Goal: Information Seeking & Learning: Learn about a topic

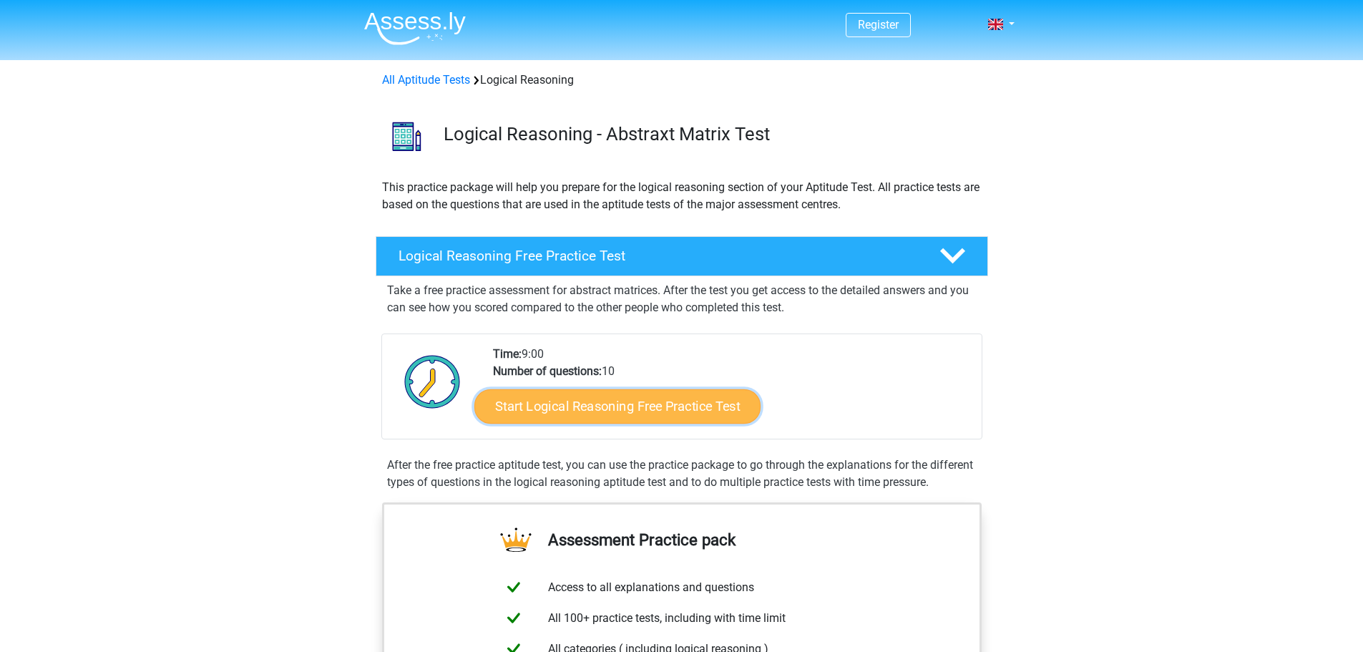
click at [607, 395] on link "Start Logical Reasoning Free Practice Test" at bounding box center [617, 405] width 286 height 34
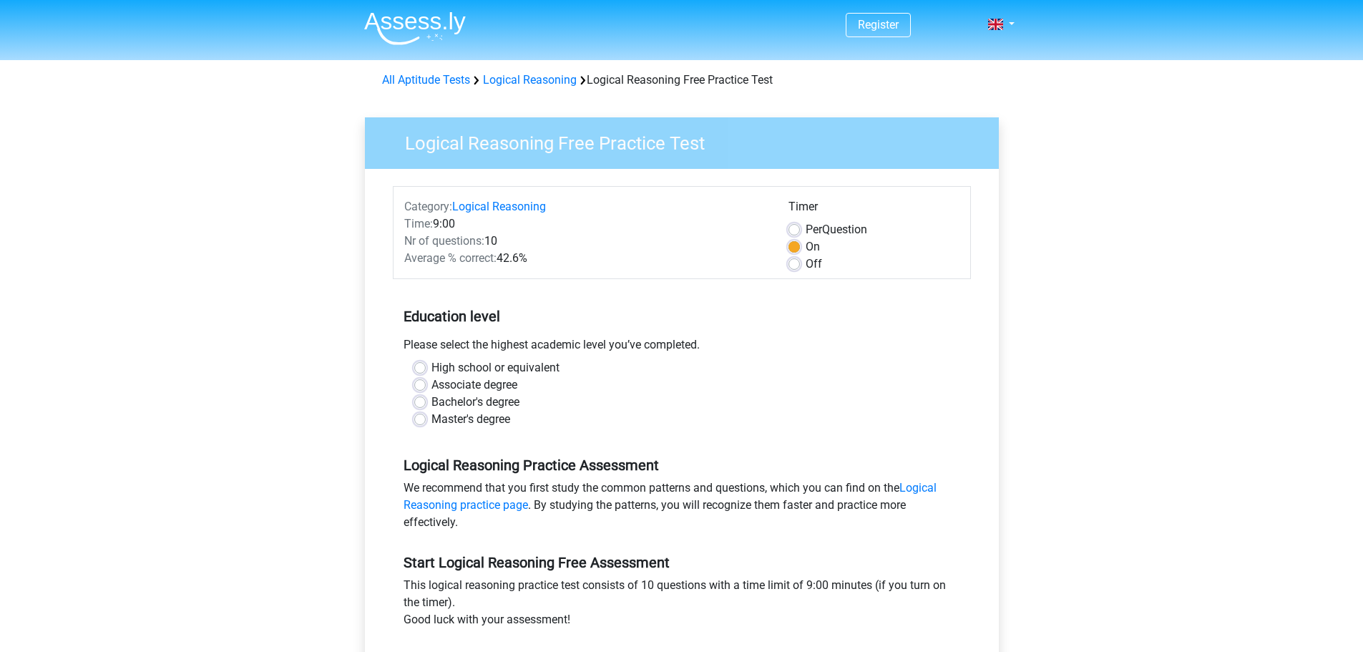
click at [431, 401] on label "Bachelor's degree" at bounding box center [475, 401] width 88 height 17
click at [419, 401] on input "Bachelor's degree" at bounding box center [419, 400] width 11 height 14
radio input "true"
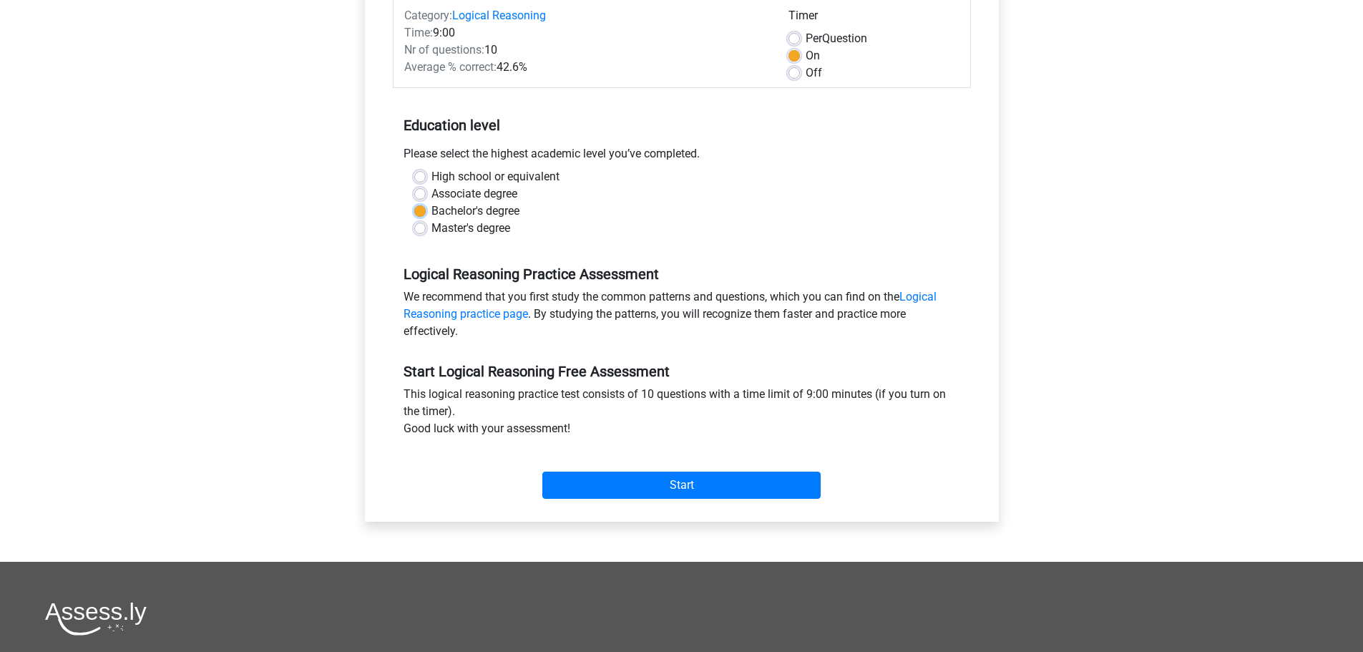
scroll to position [215, 0]
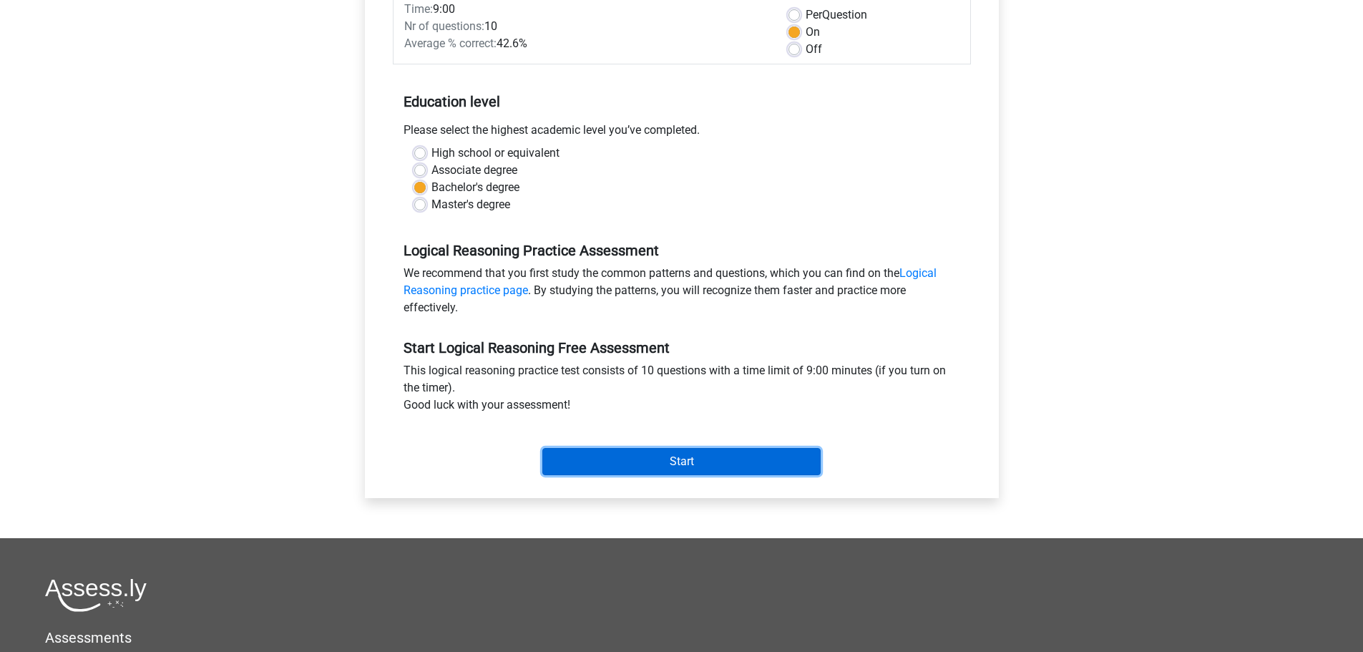
click at [689, 461] on input "Start" at bounding box center [681, 461] width 278 height 27
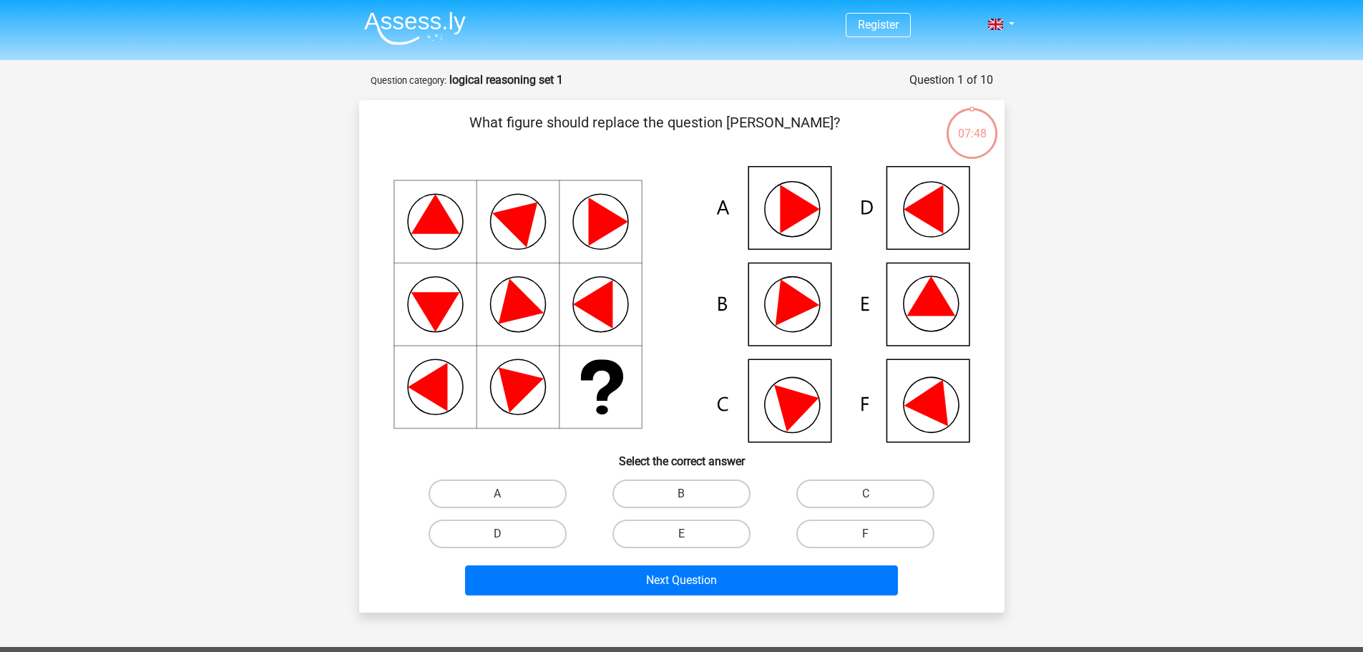
click at [686, 536] on input "E" at bounding box center [685, 538] width 9 height 9
radio input "true"
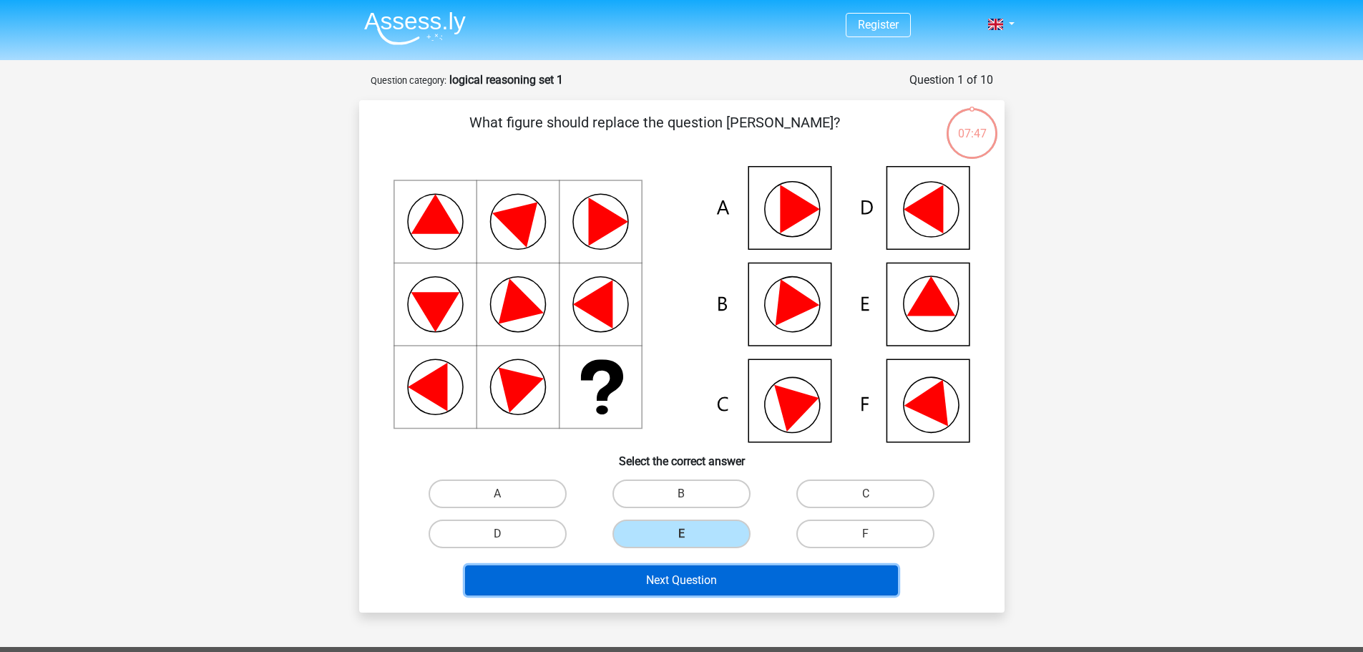
click at [696, 576] on button "Next Question" at bounding box center [681, 580] width 433 height 30
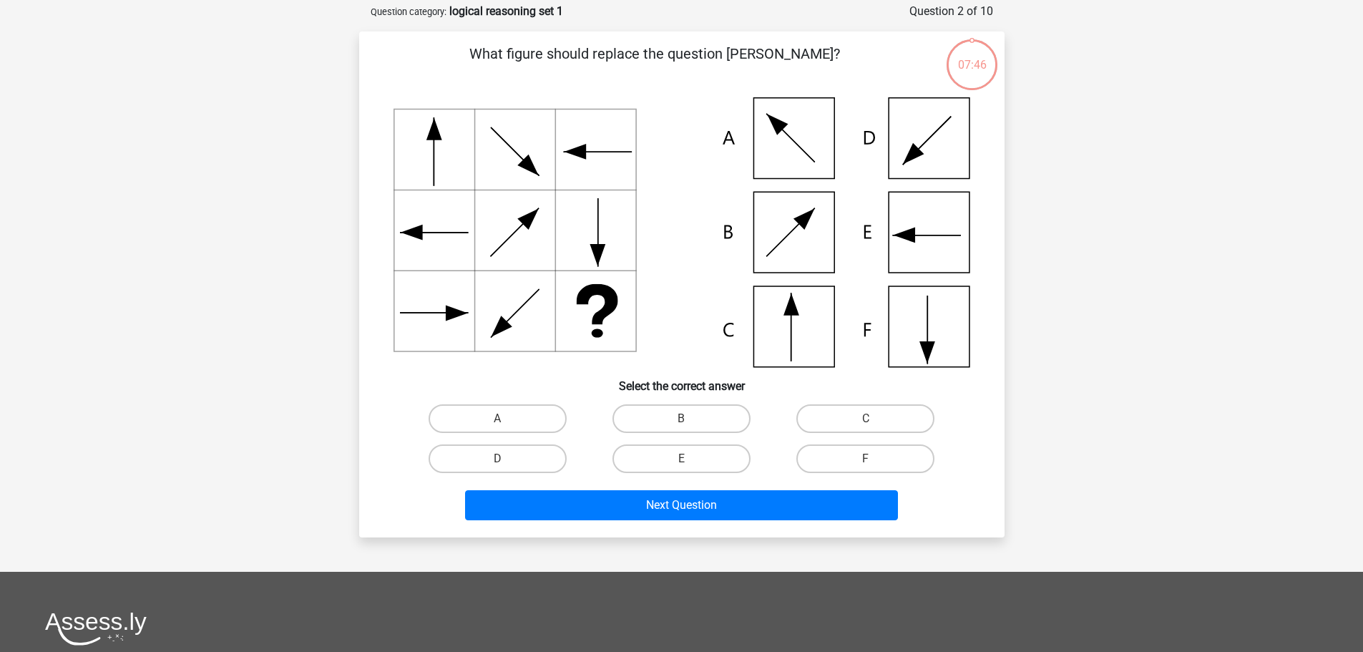
scroll to position [72, 0]
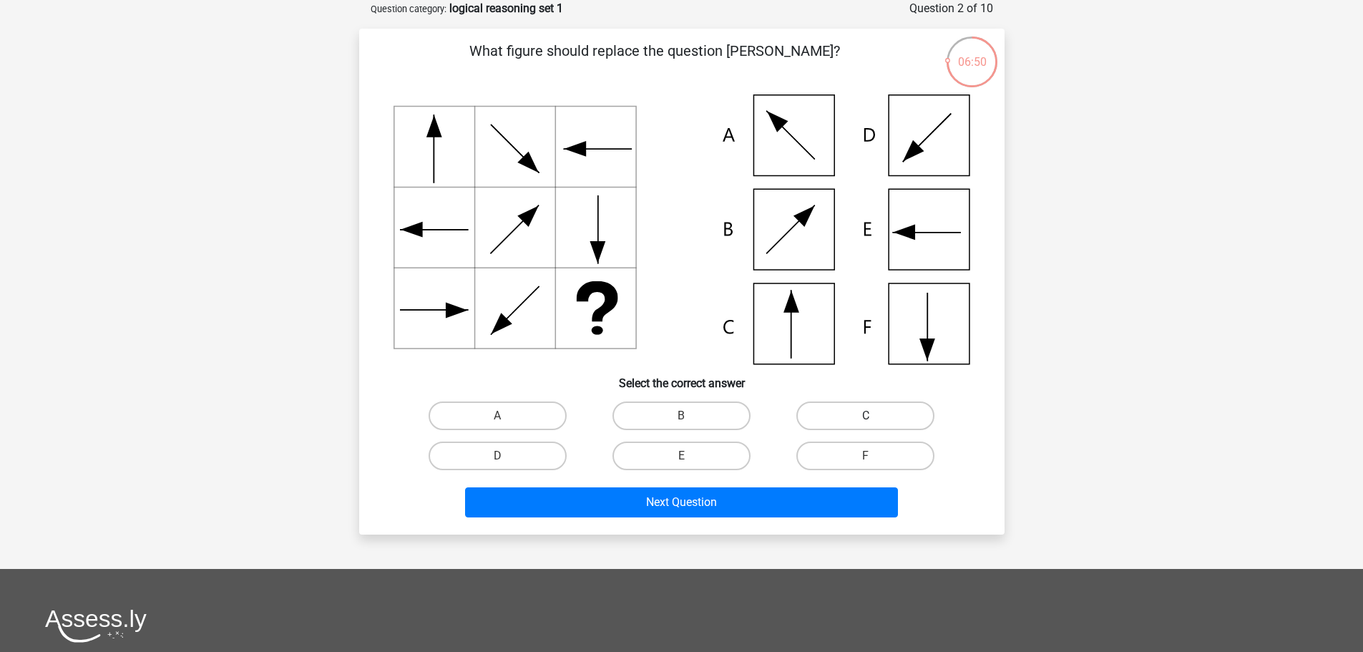
click at [863, 411] on label "C" at bounding box center [865, 415] width 138 height 29
click at [865, 416] on input "C" at bounding box center [869, 420] width 9 height 9
radio input "true"
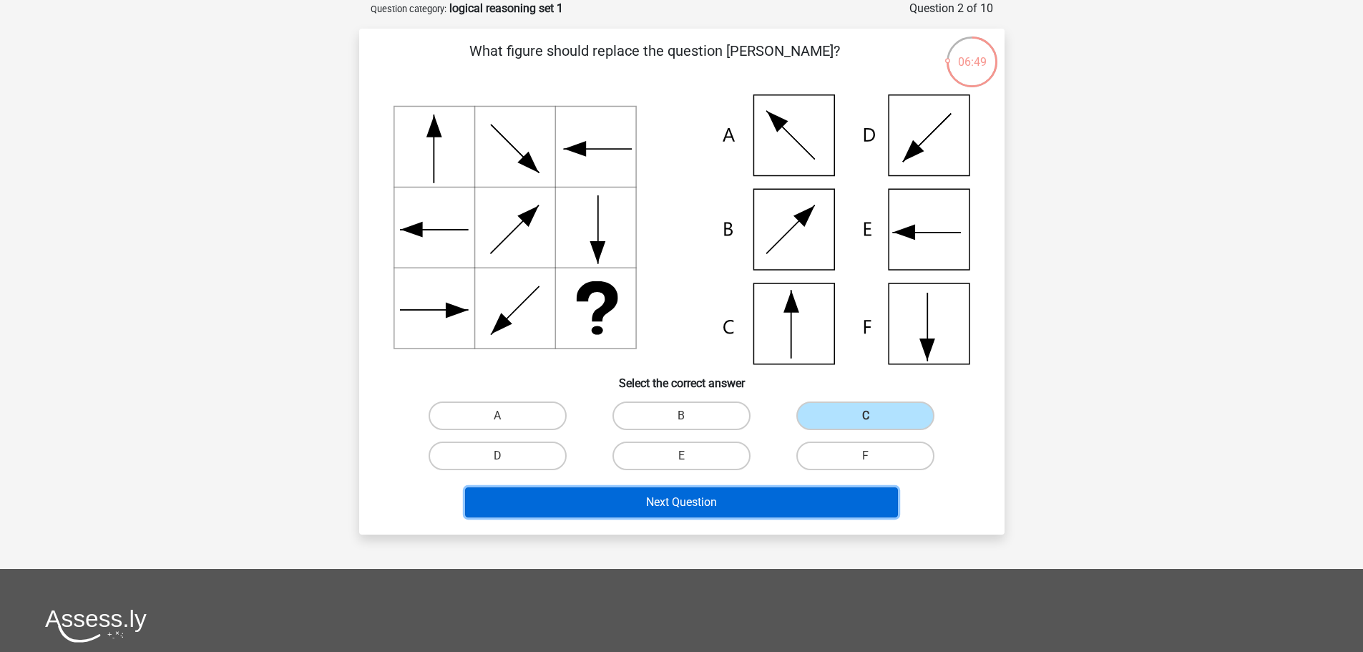
click at [692, 496] on button "Next Question" at bounding box center [681, 502] width 433 height 30
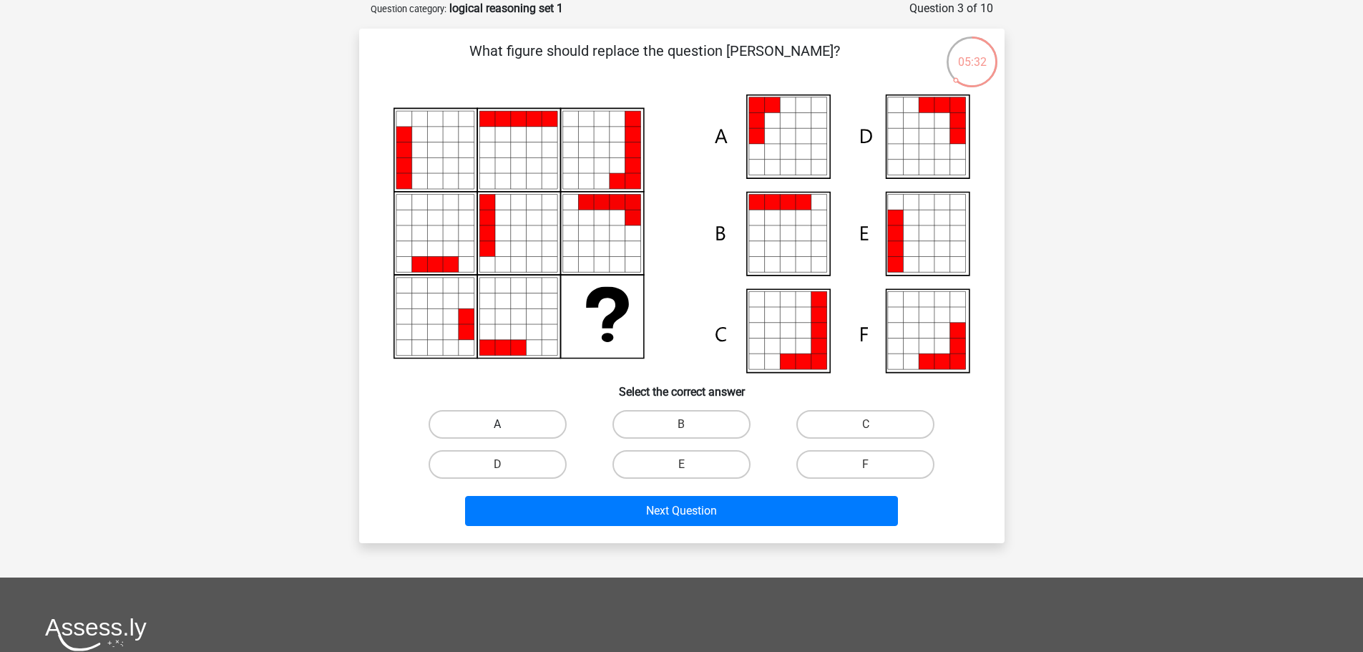
click at [516, 424] on label "A" at bounding box center [497, 424] width 138 height 29
click at [506, 424] on input "A" at bounding box center [501, 428] width 9 height 9
radio input "true"
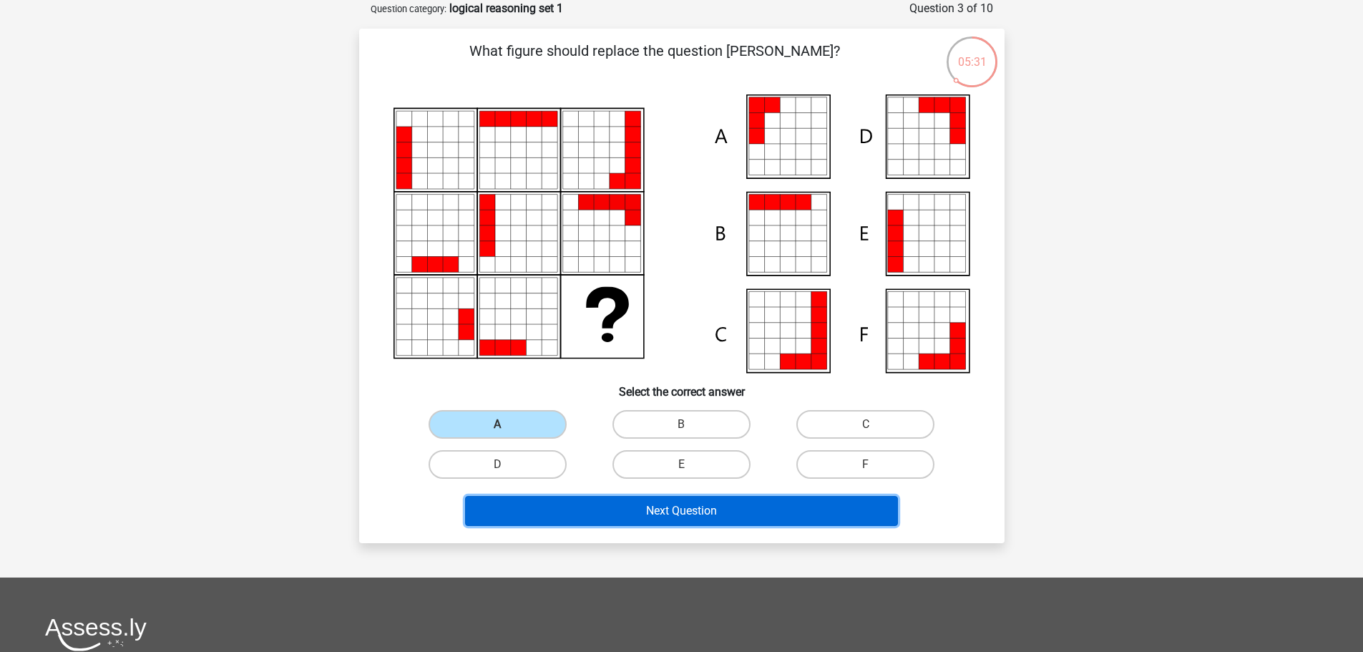
click at [684, 508] on button "Next Question" at bounding box center [681, 511] width 433 height 30
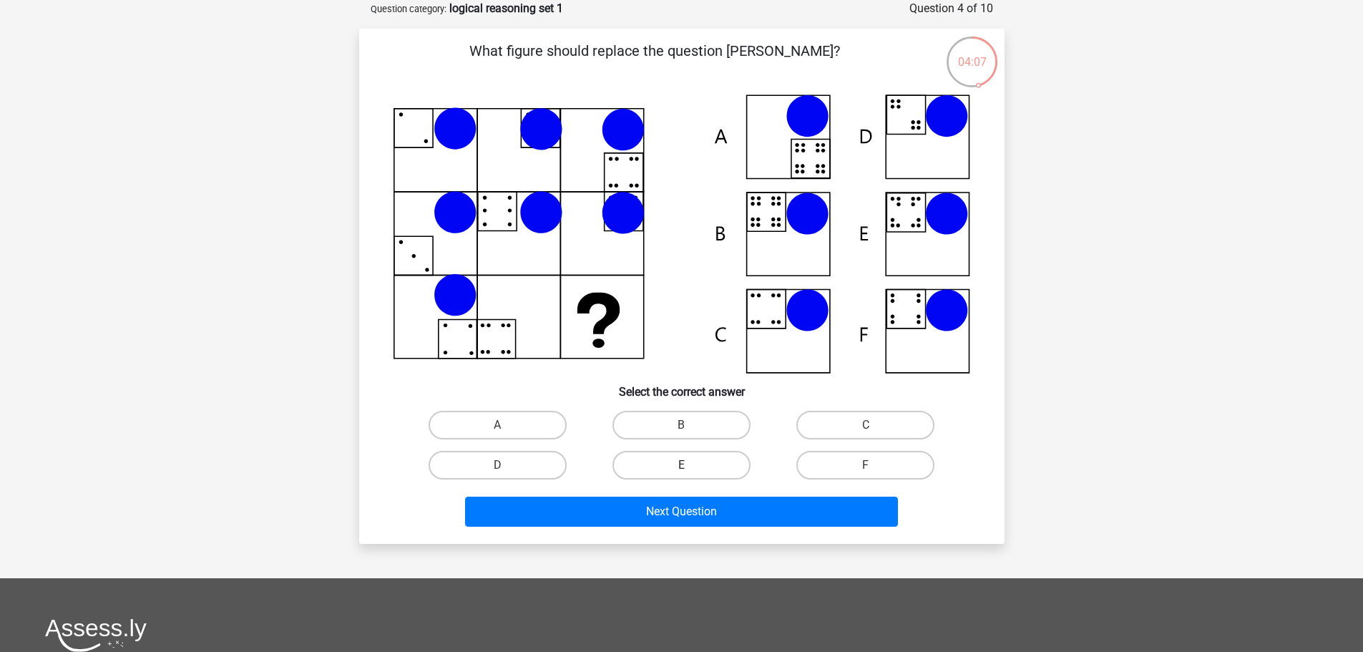
click at [672, 466] on label "E" at bounding box center [681, 465] width 138 height 29
click at [681, 466] on input "E" at bounding box center [685, 469] width 9 height 9
radio input "true"
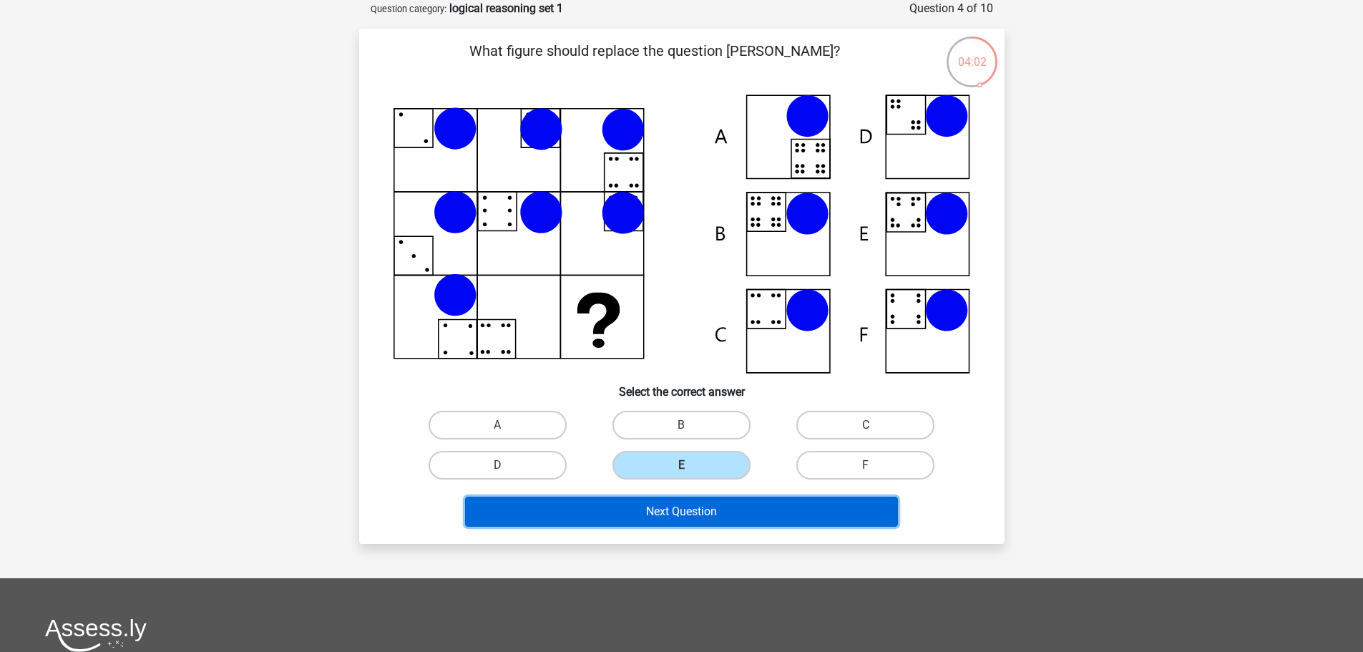
click at [698, 512] on button "Next Question" at bounding box center [681, 511] width 433 height 30
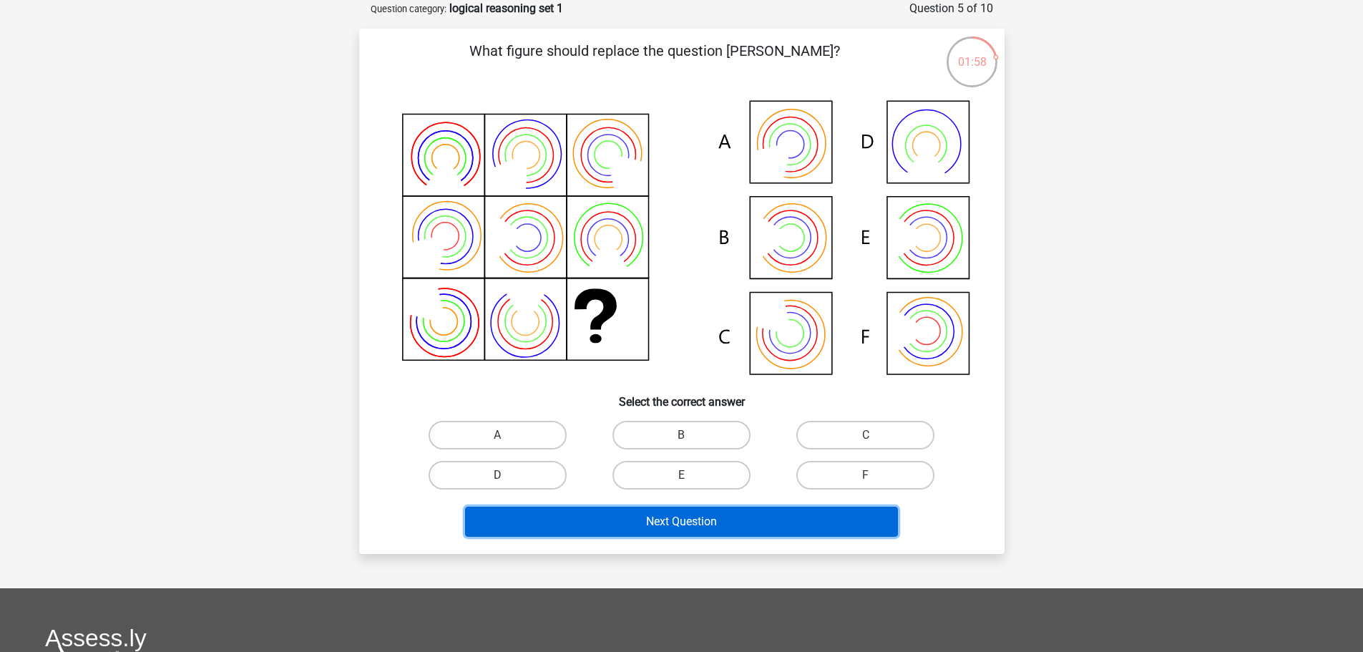
click at [724, 514] on button "Next Question" at bounding box center [681, 521] width 433 height 30
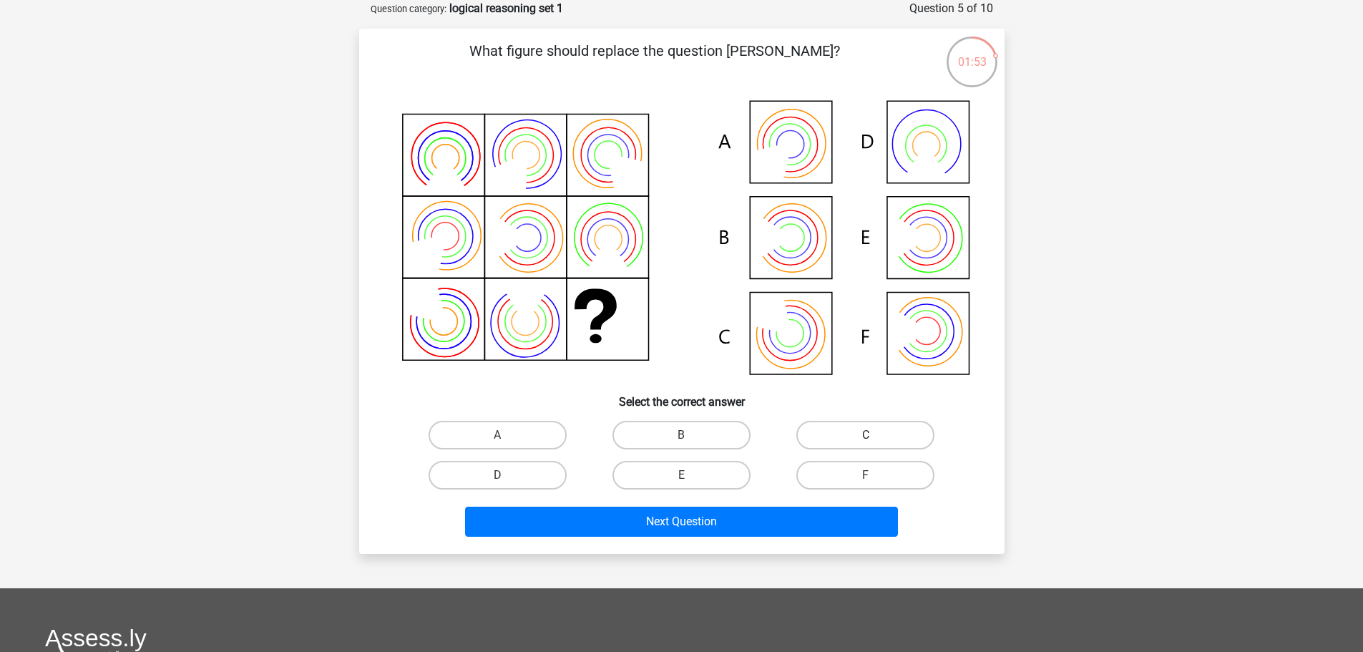
click at [861, 426] on label "C" at bounding box center [865, 435] width 138 height 29
click at [865, 435] on input "C" at bounding box center [869, 439] width 9 height 9
radio input "true"
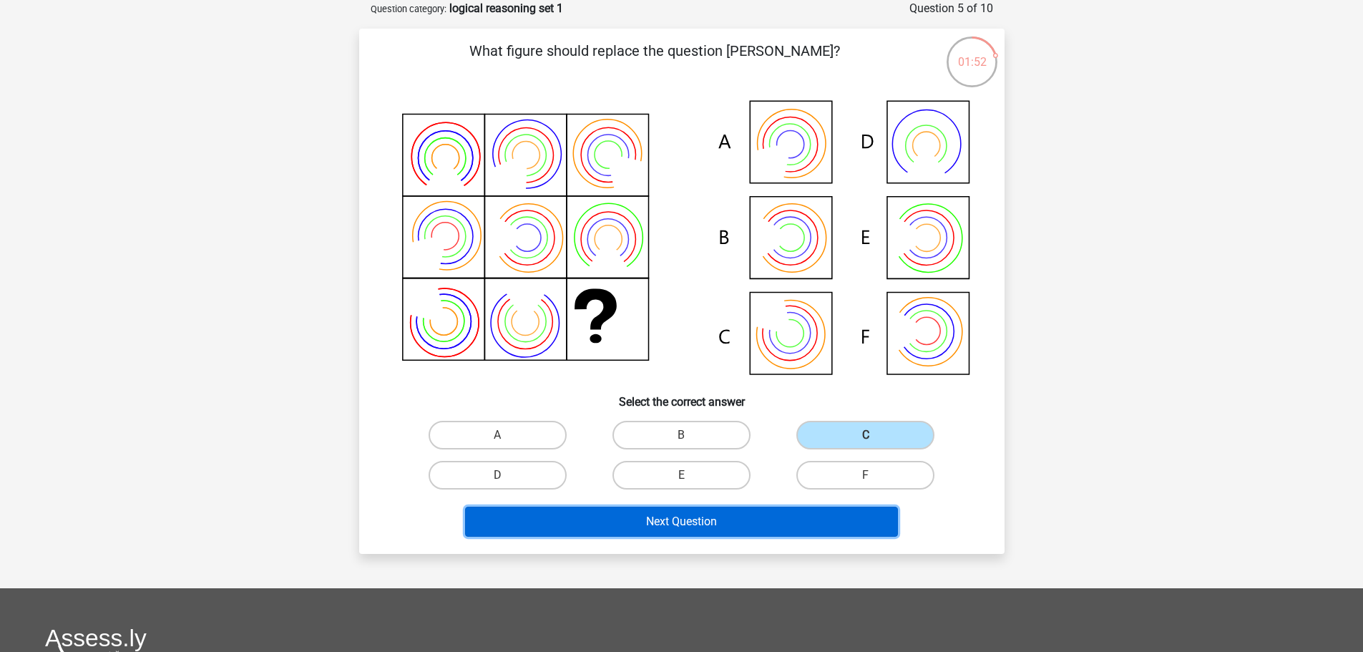
click at [740, 519] on button "Next Question" at bounding box center [681, 521] width 433 height 30
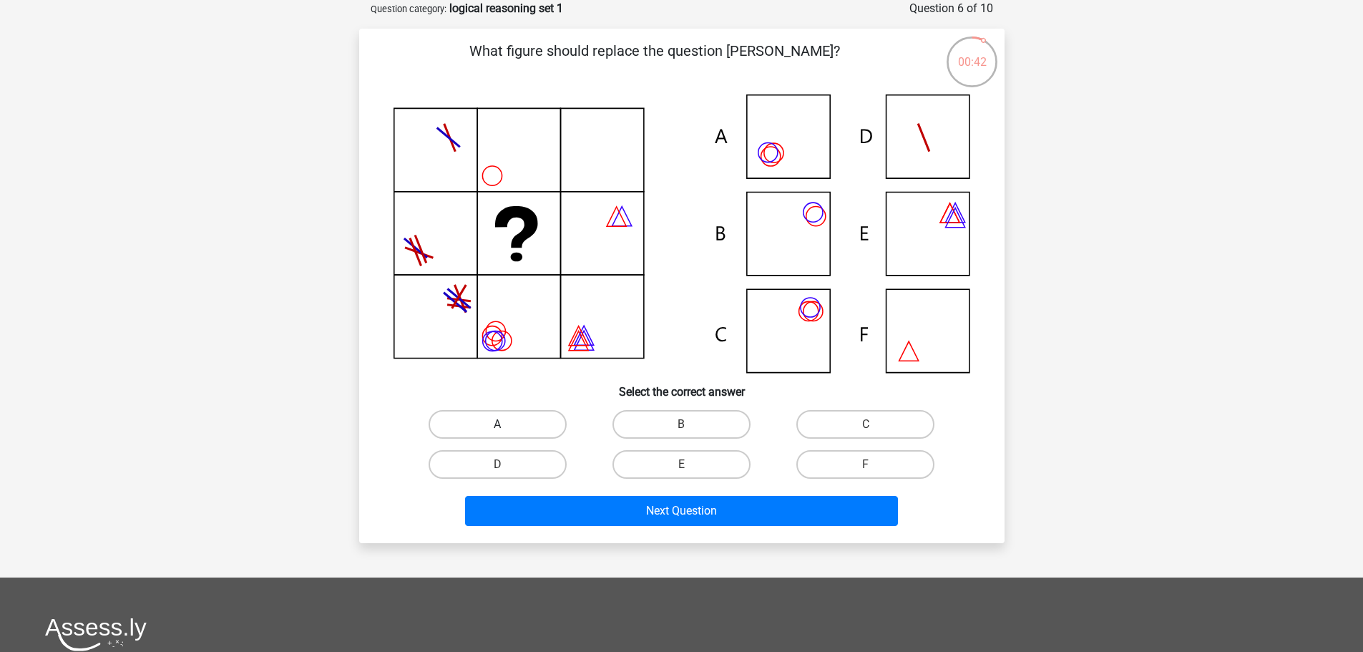
click at [512, 421] on label "A" at bounding box center [497, 424] width 138 height 29
click at [506, 424] on input "A" at bounding box center [501, 428] width 9 height 9
radio input "true"
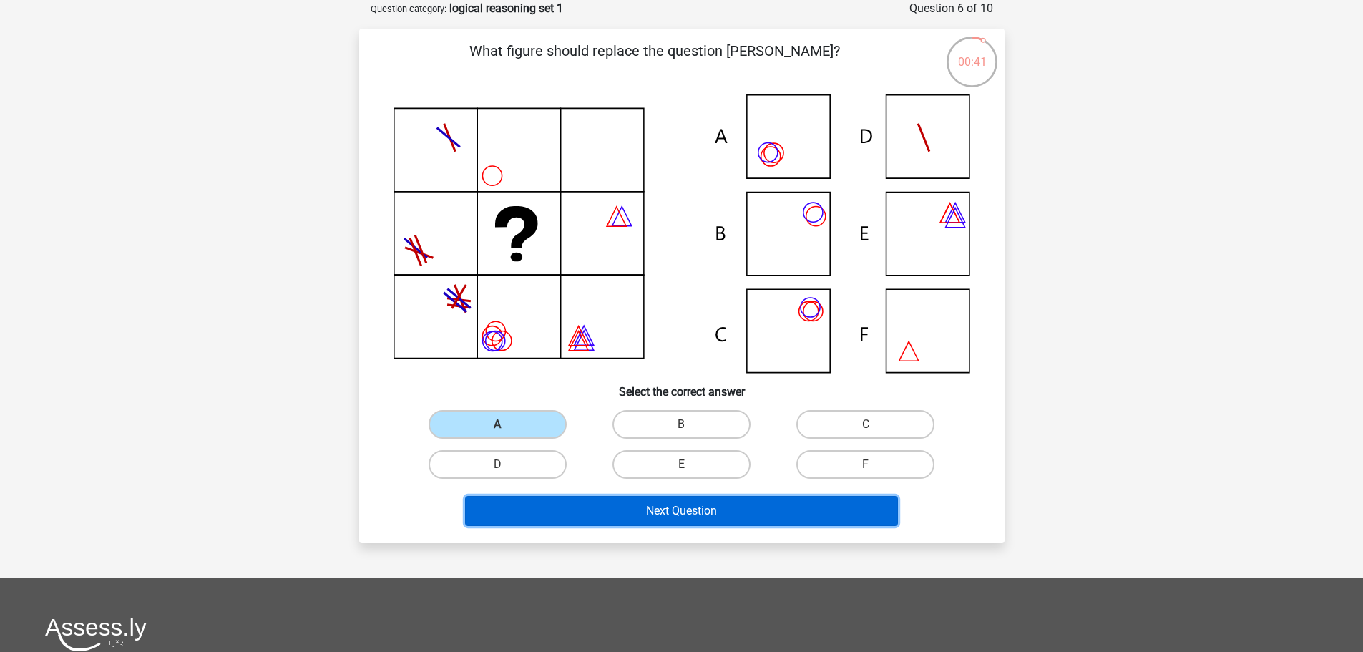
click at [601, 523] on button "Next Question" at bounding box center [681, 511] width 433 height 30
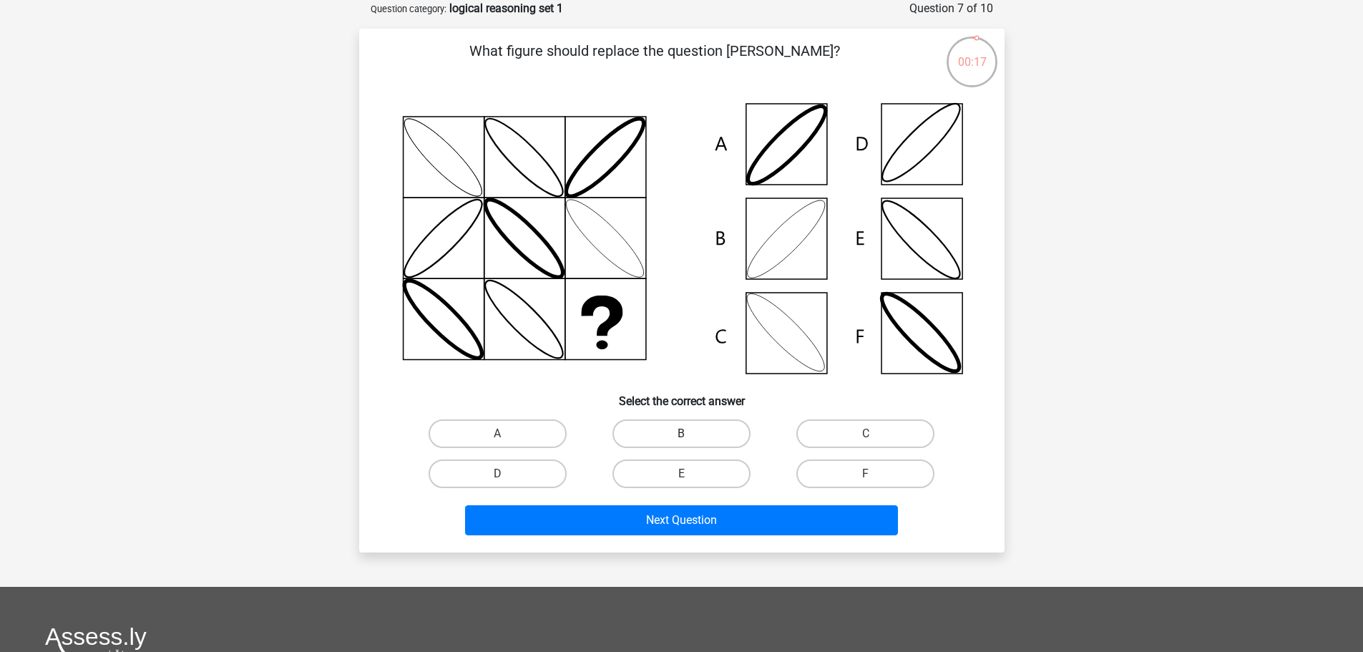
click at [671, 428] on label "B" at bounding box center [681, 433] width 138 height 29
click at [681, 433] on input "B" at bounding box center [685, 437] width 9 height 9
radio input "true"
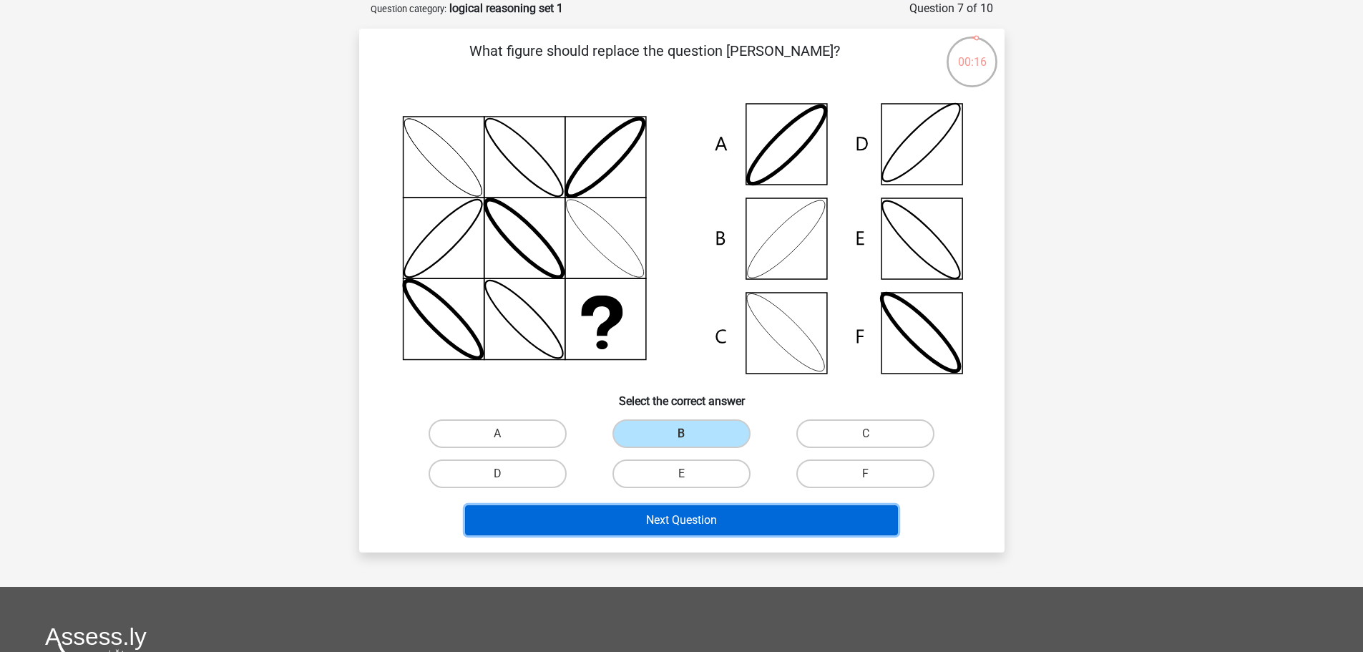
click at [699, 522] on button "Next Question" at bounding box center [681, 520] width 433 height 30
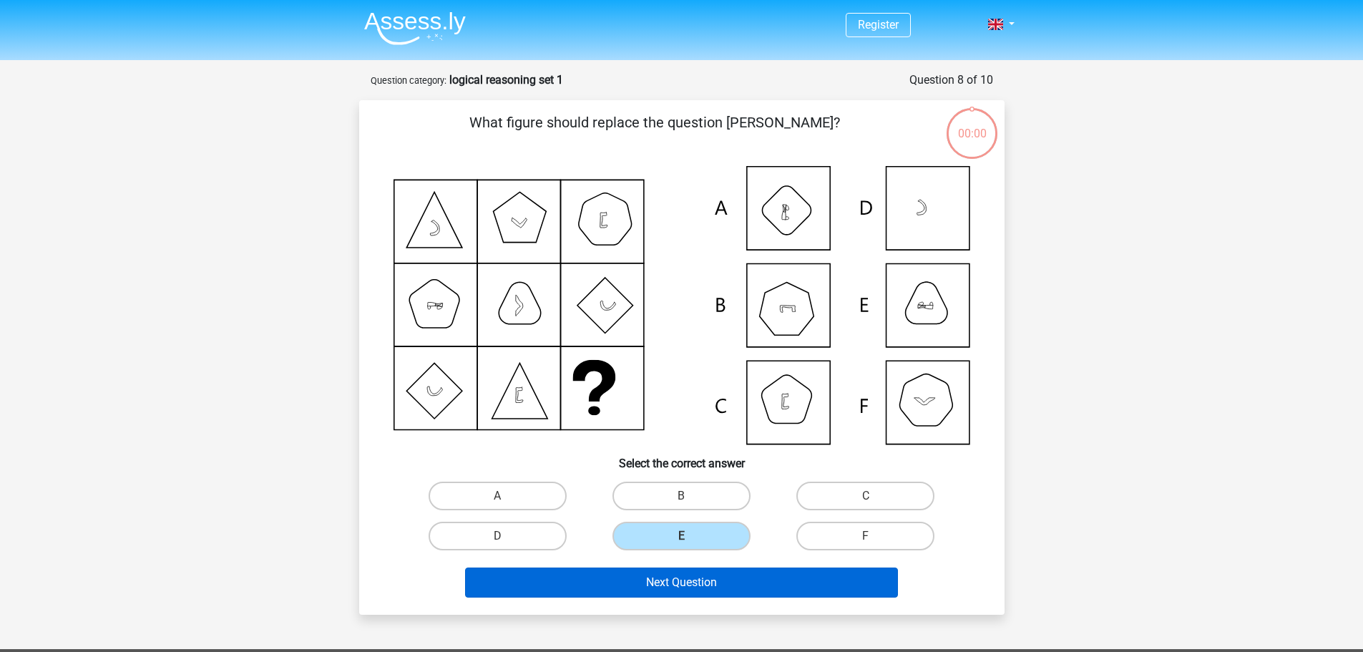
scroll to position [72, 0]
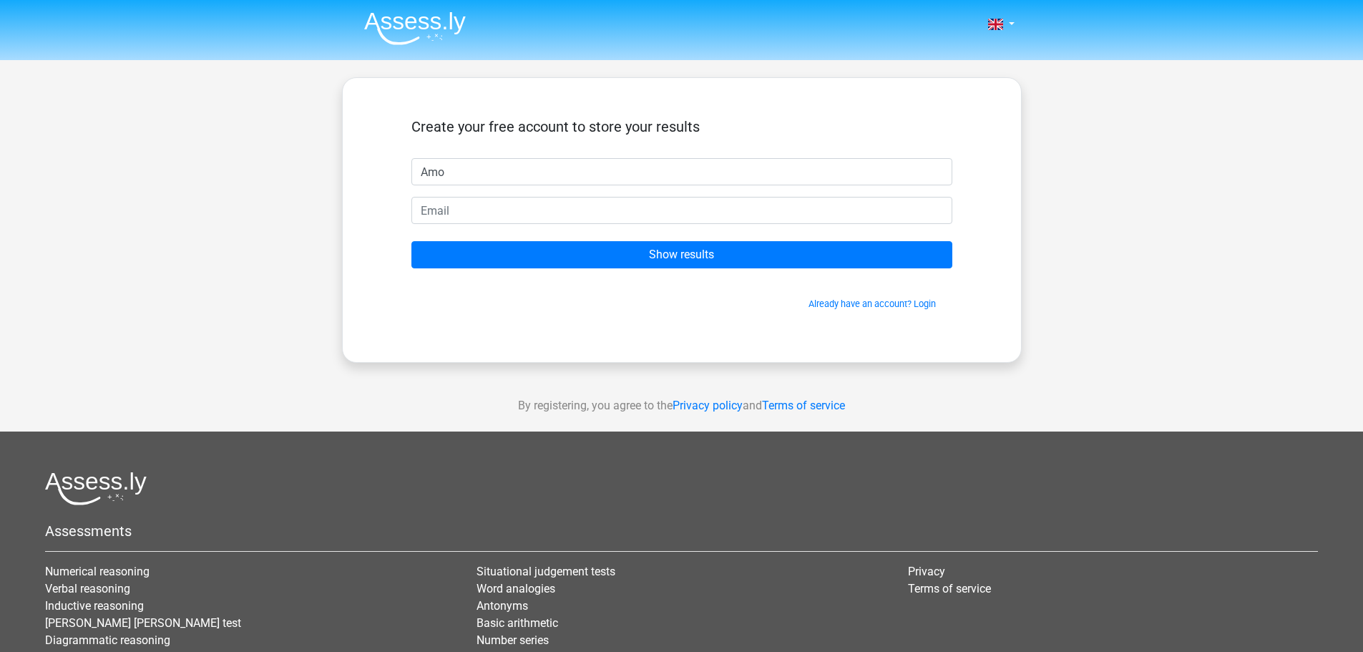
type input "Amo"
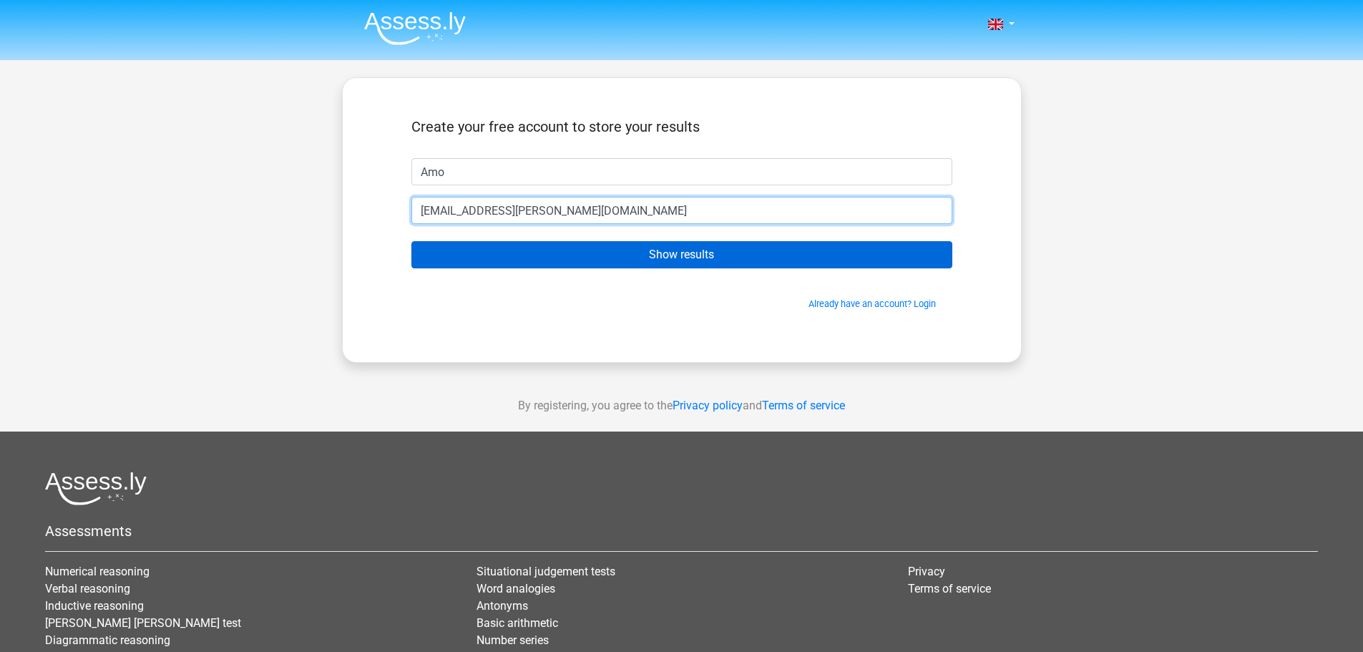
type input "[EMAIL_ADDRESS][PERSON_NAME][DOMAIN_NAME]"
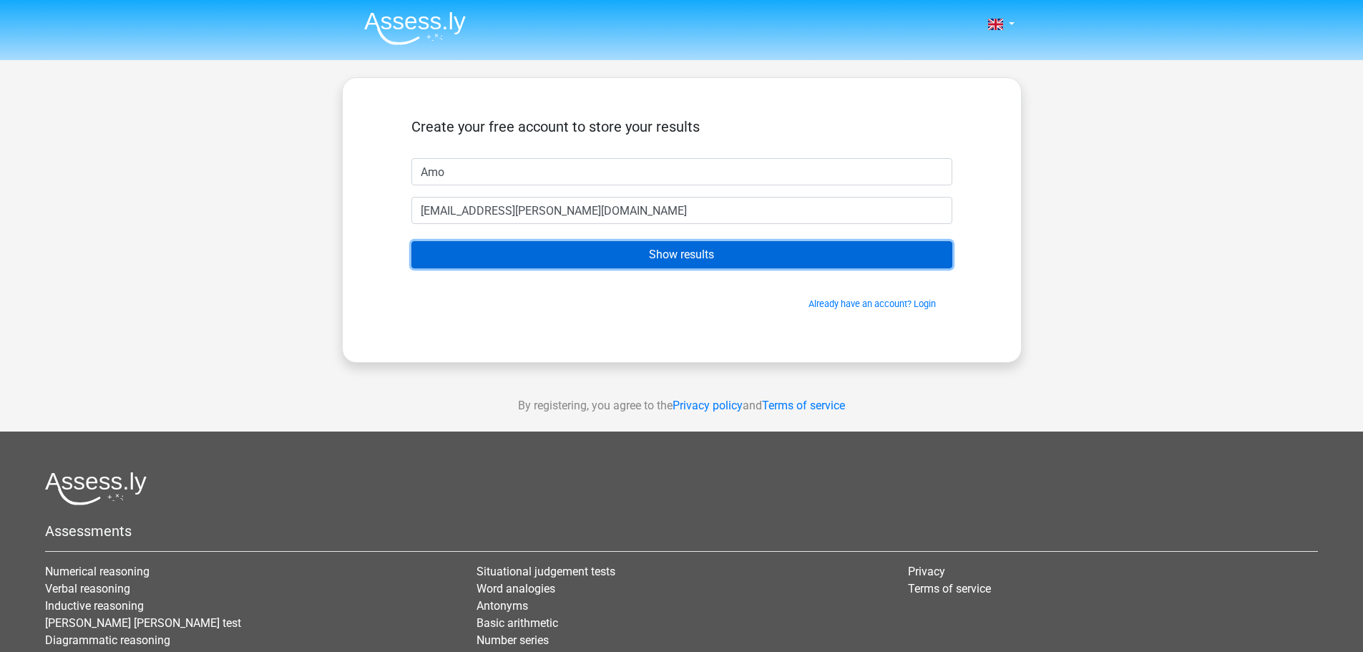
click at [622, 257] on input "Show results" at bounding box center [681, 254] width 541 height 27
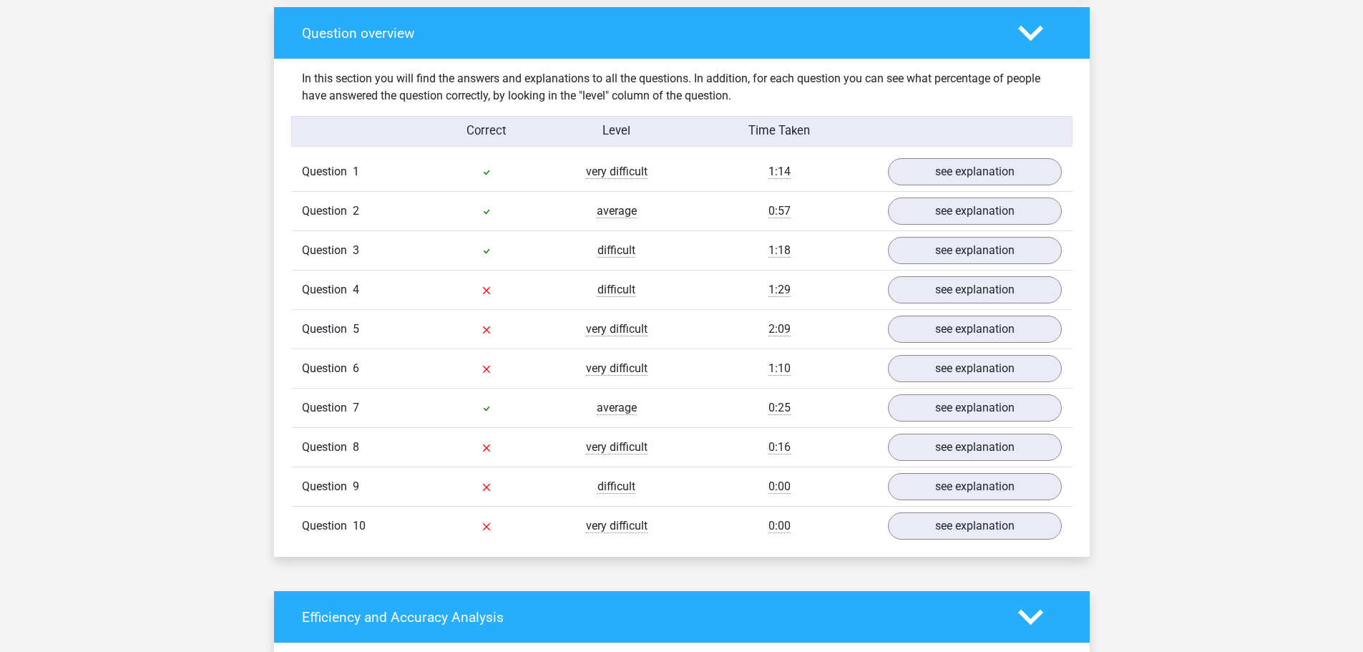
scroll to position [1073, 0]
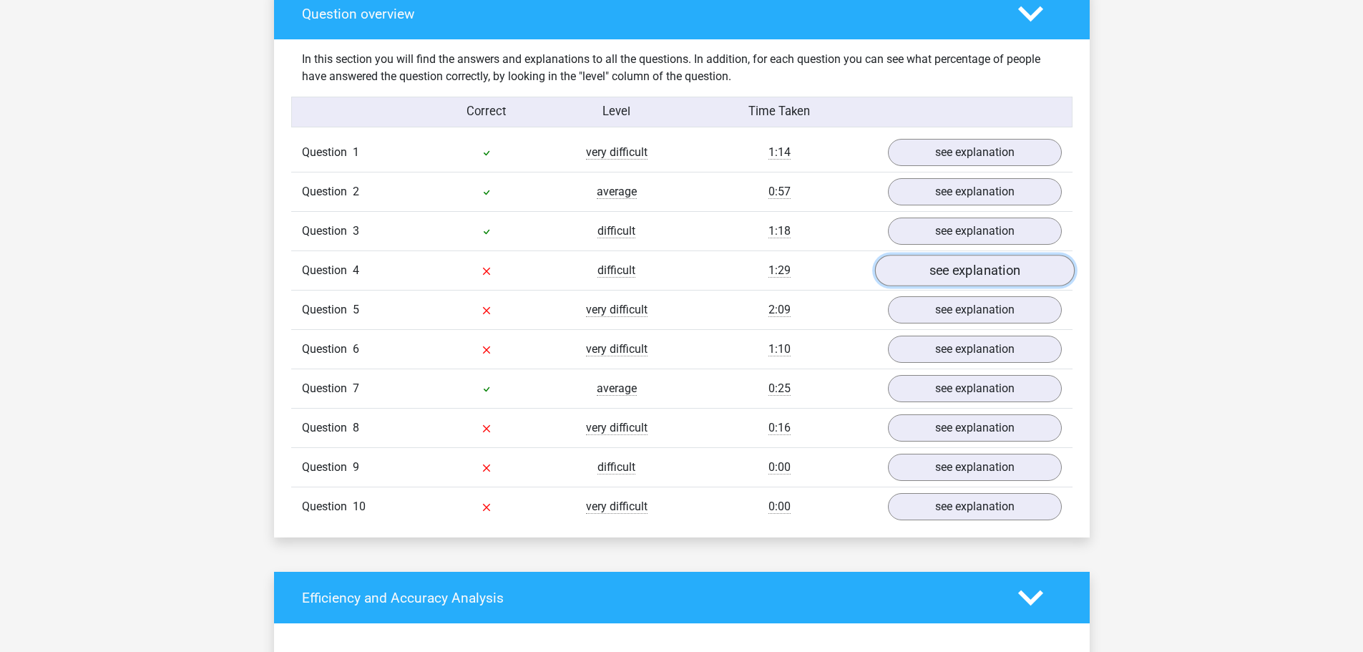
click at [948, 269] on link "see explanation" at bounding box center [974, 270] width 200 height 31
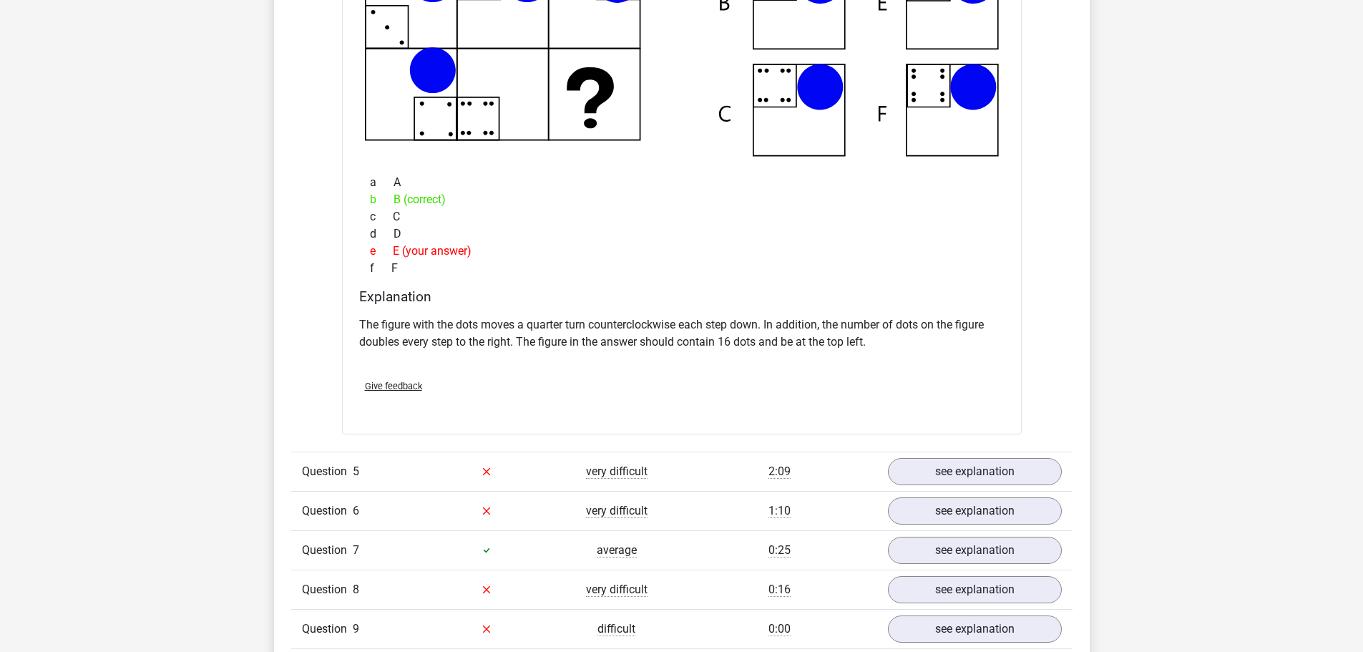
scroll to position [1574, 0]
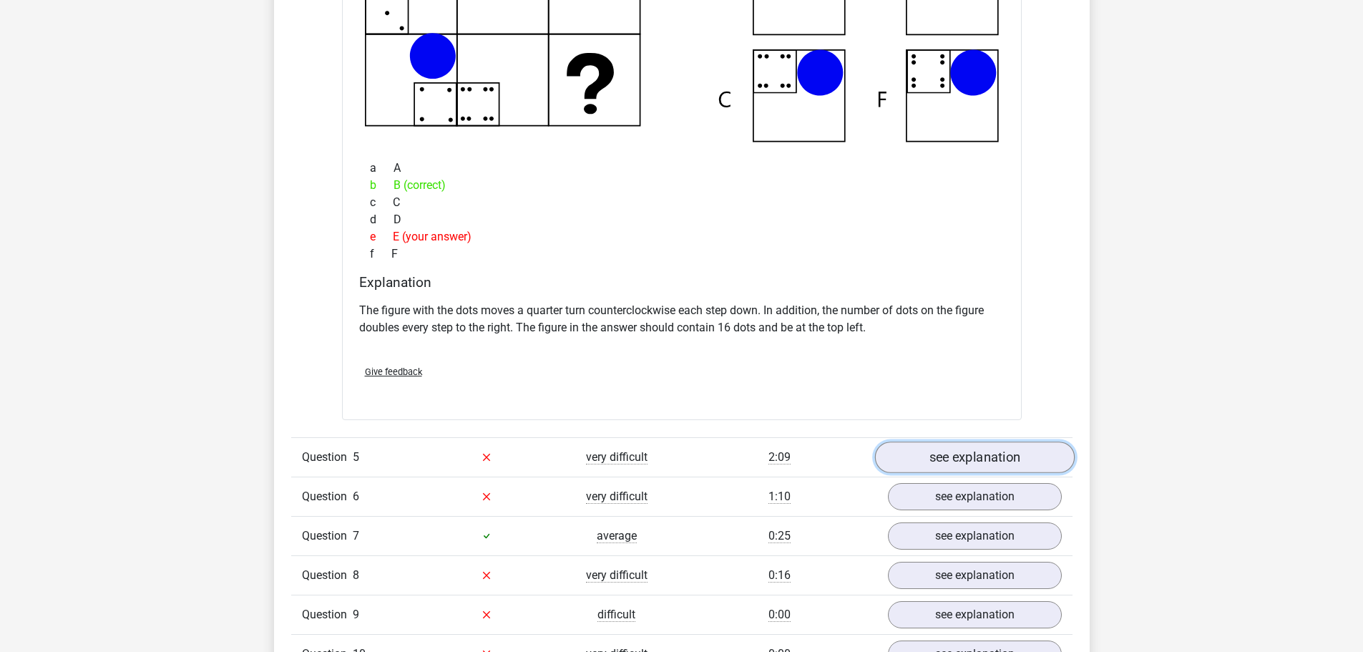
click at [984, 453] on link "see explanation" at bounding box center [974, 456] width 200 height 31
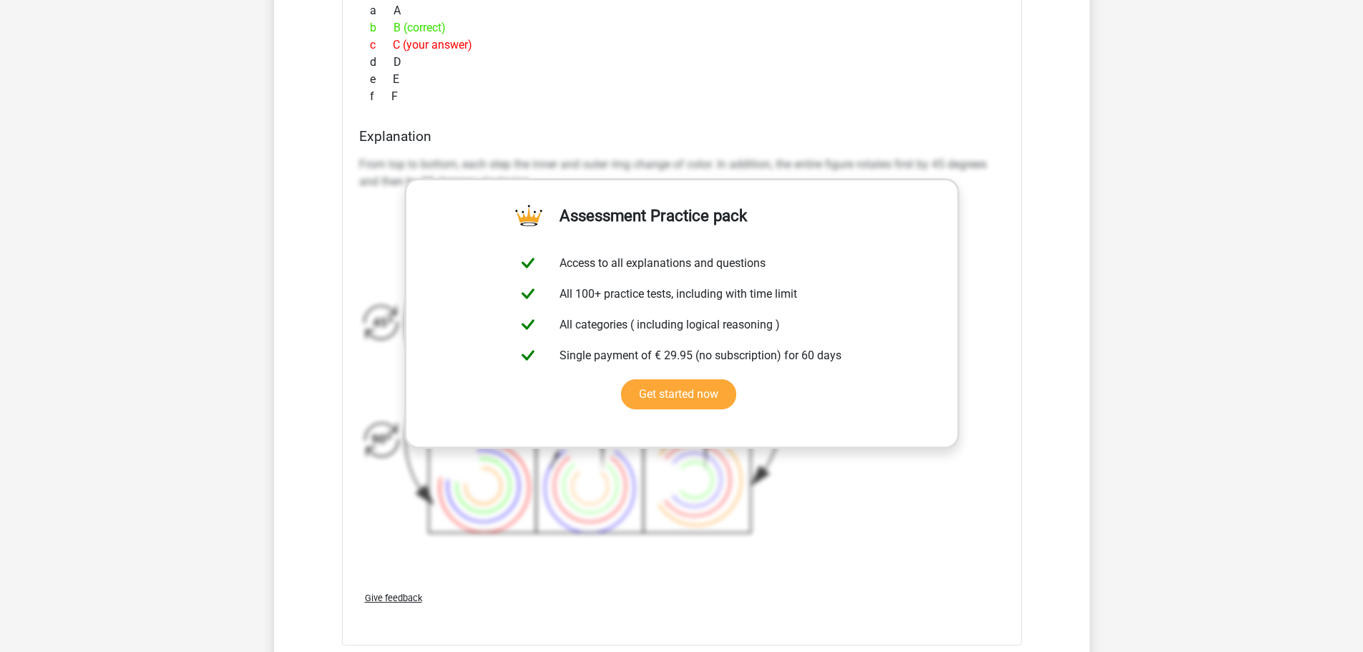
scroll to position [2718, 0]
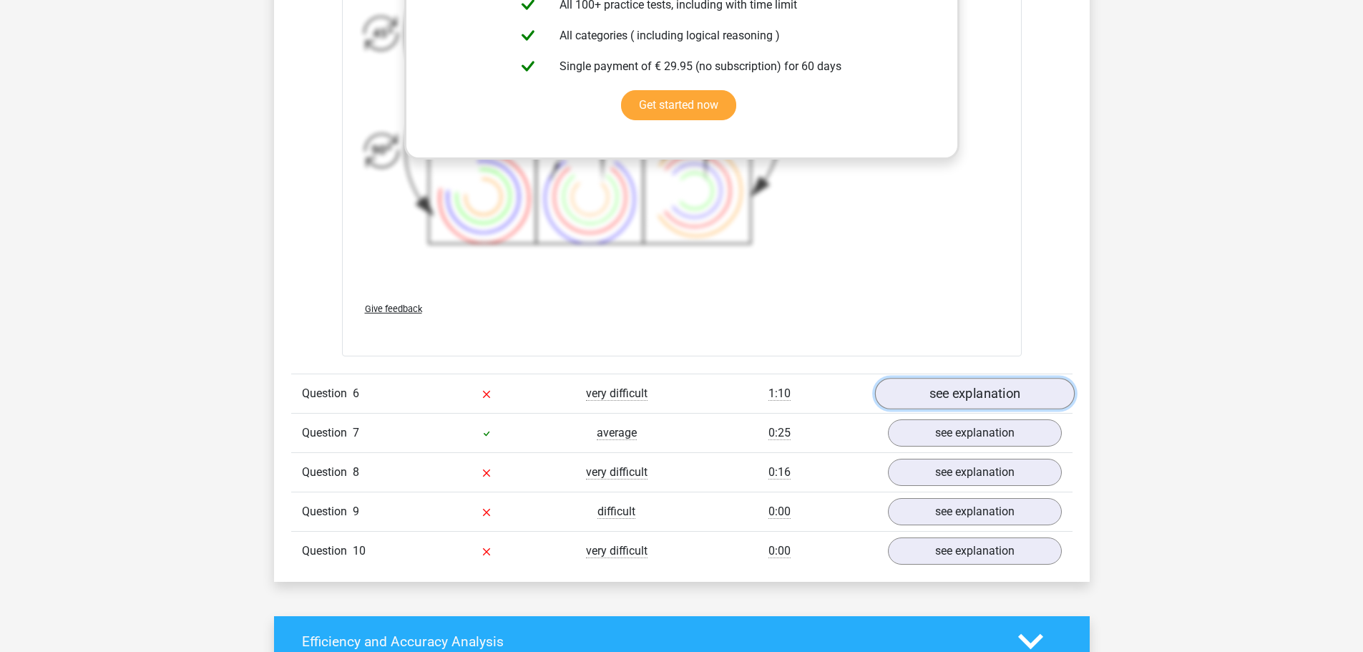
click at [953, 400] on link "see explanation" at bounding box center [974, 393] width 200 height 31
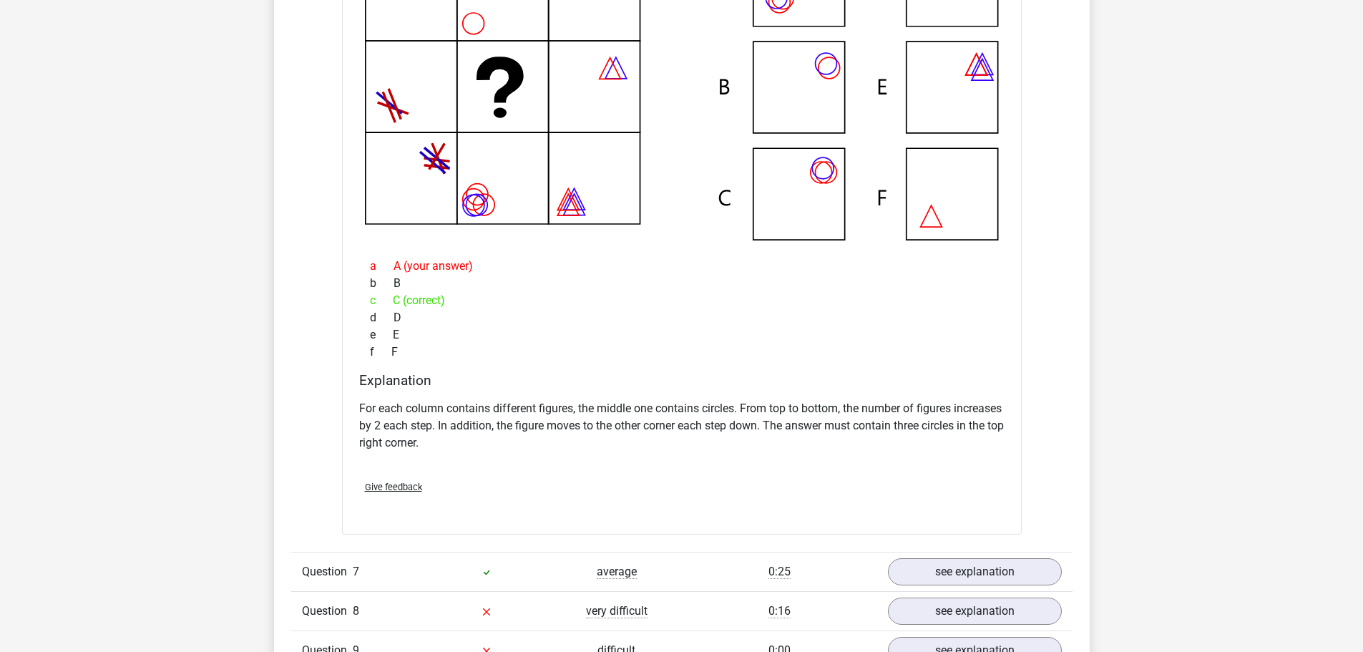
scroll to position [3362, 0]
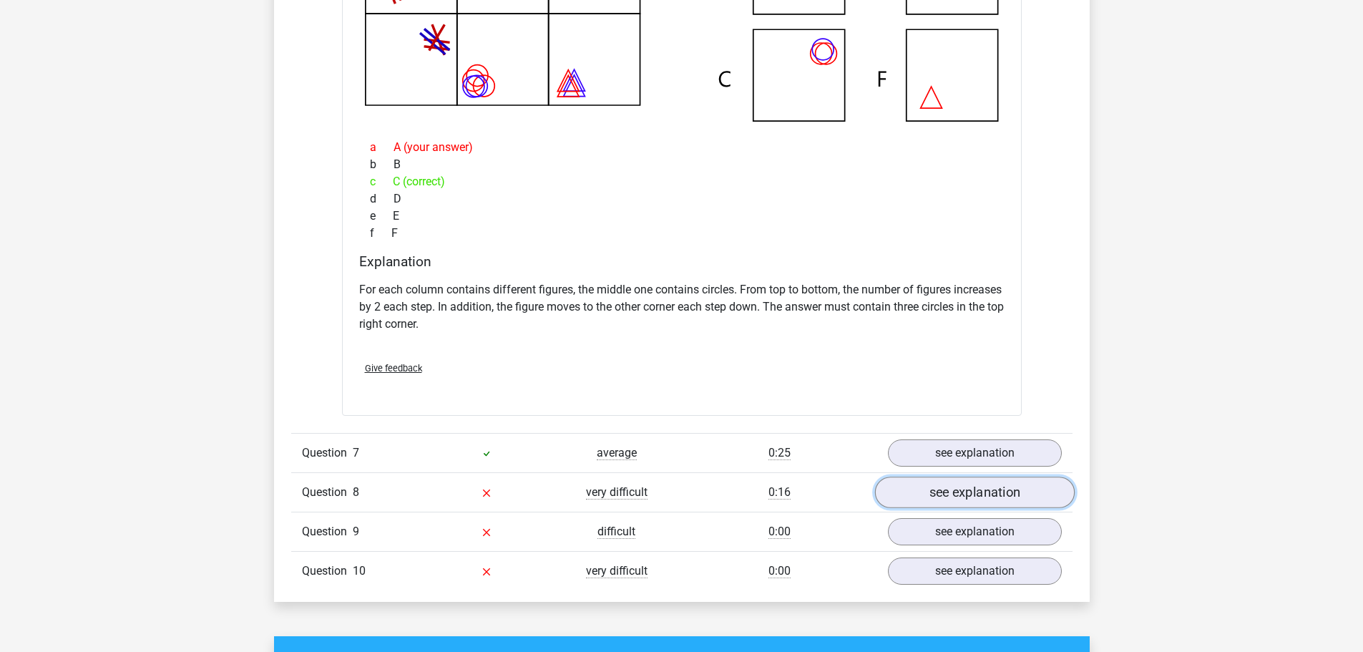
click at [976, 491] on link "see explanation" at bounding box center [974, 491] width 200 height 31
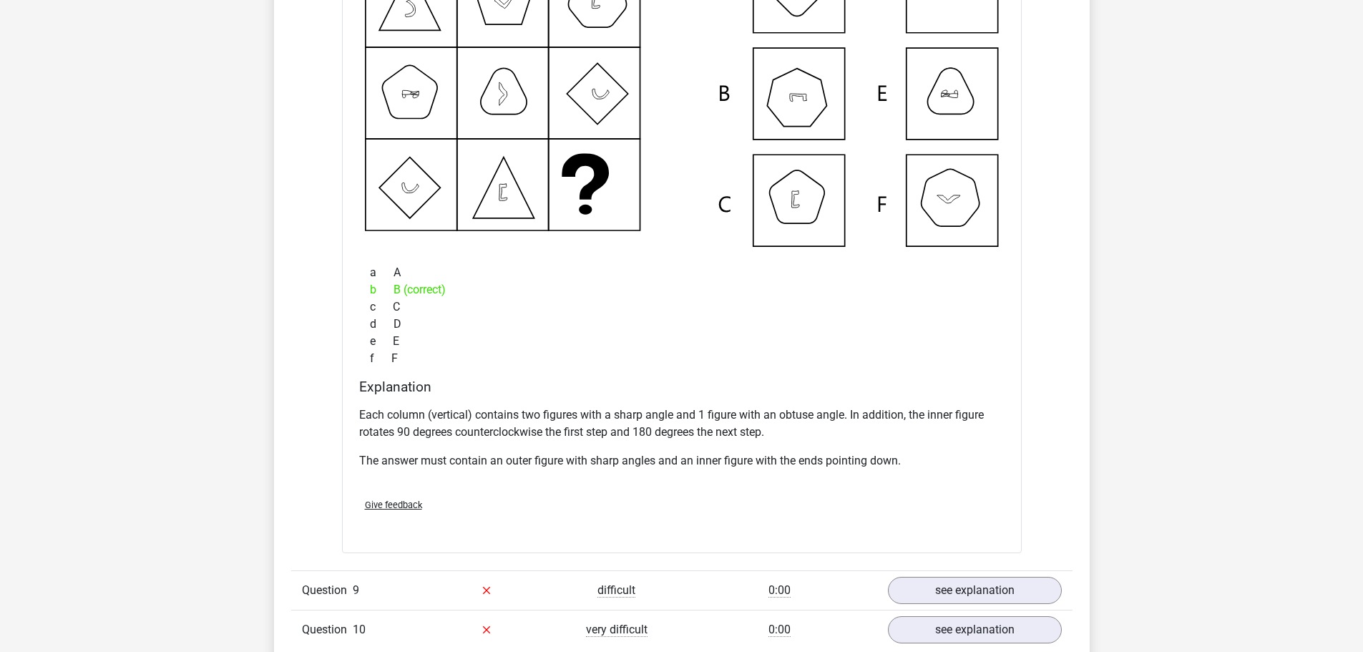
scroll to position [4005, 0]
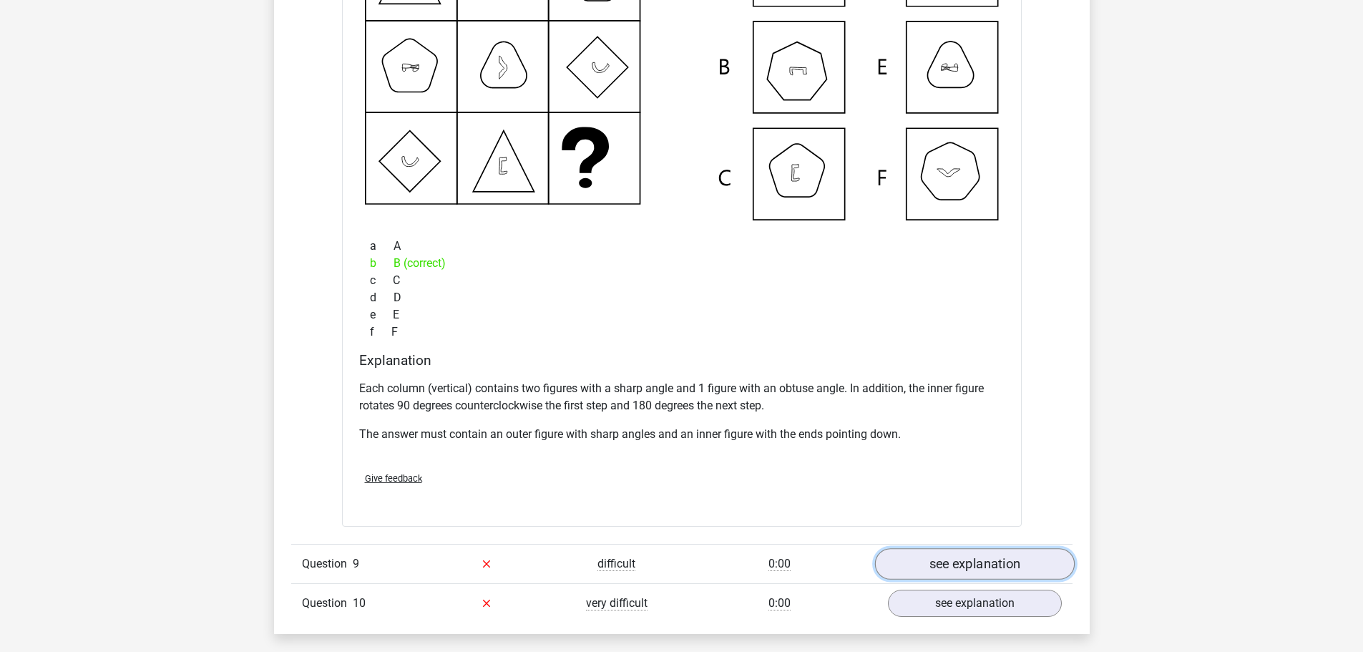
click at [978, 564] on link "see explanation" at bounding box center [974, 563] width 200 height 31
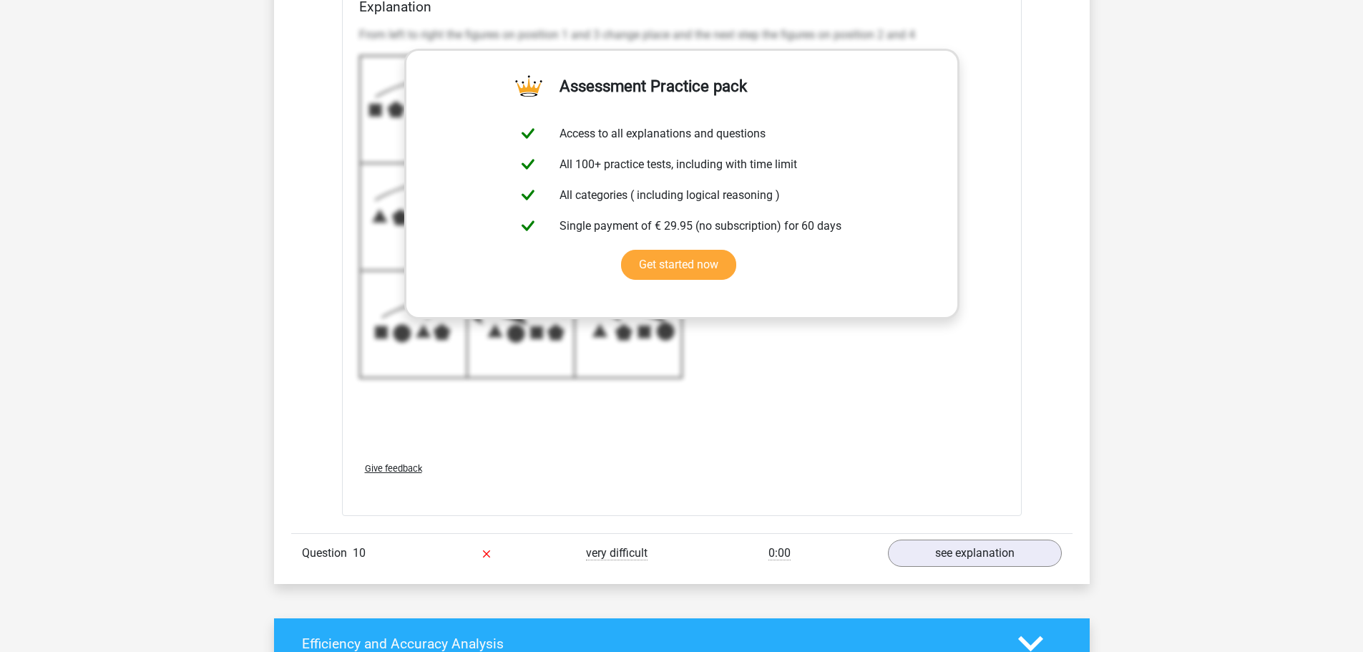
scroll to position [5150, 0]
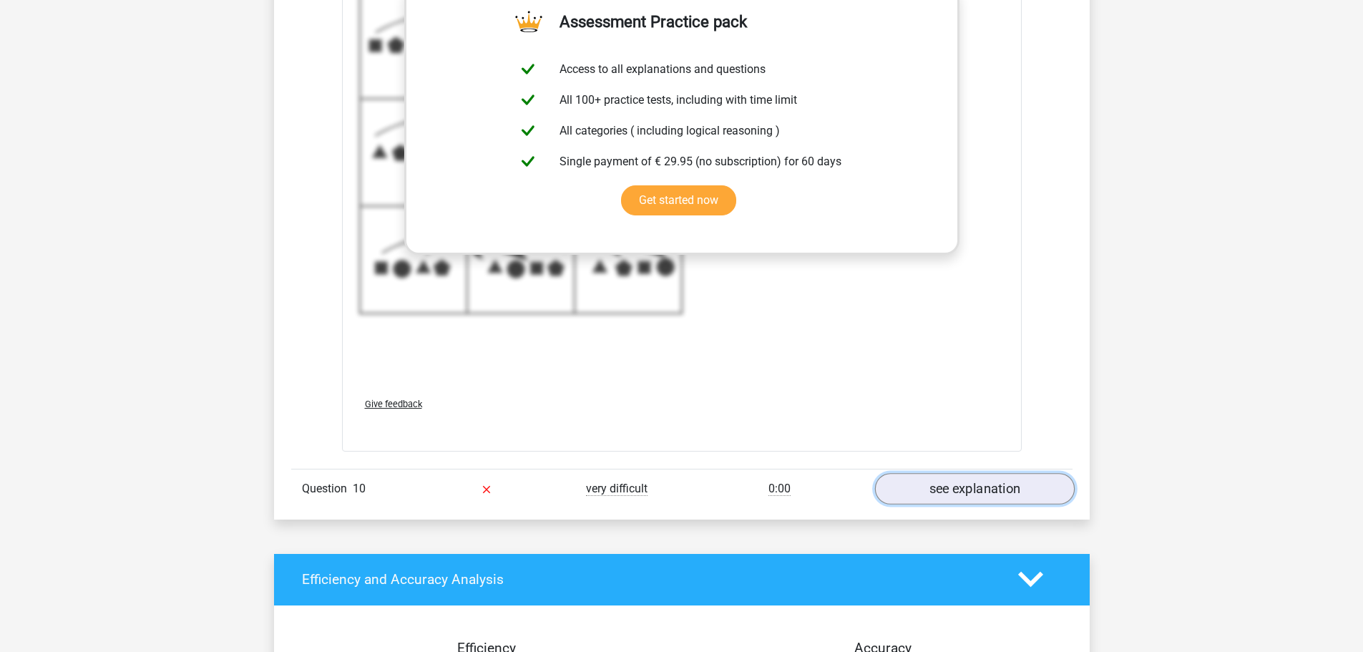
click at [992, 496] on link "see explanation" at bounding box center [974, 488] width 200 height 31
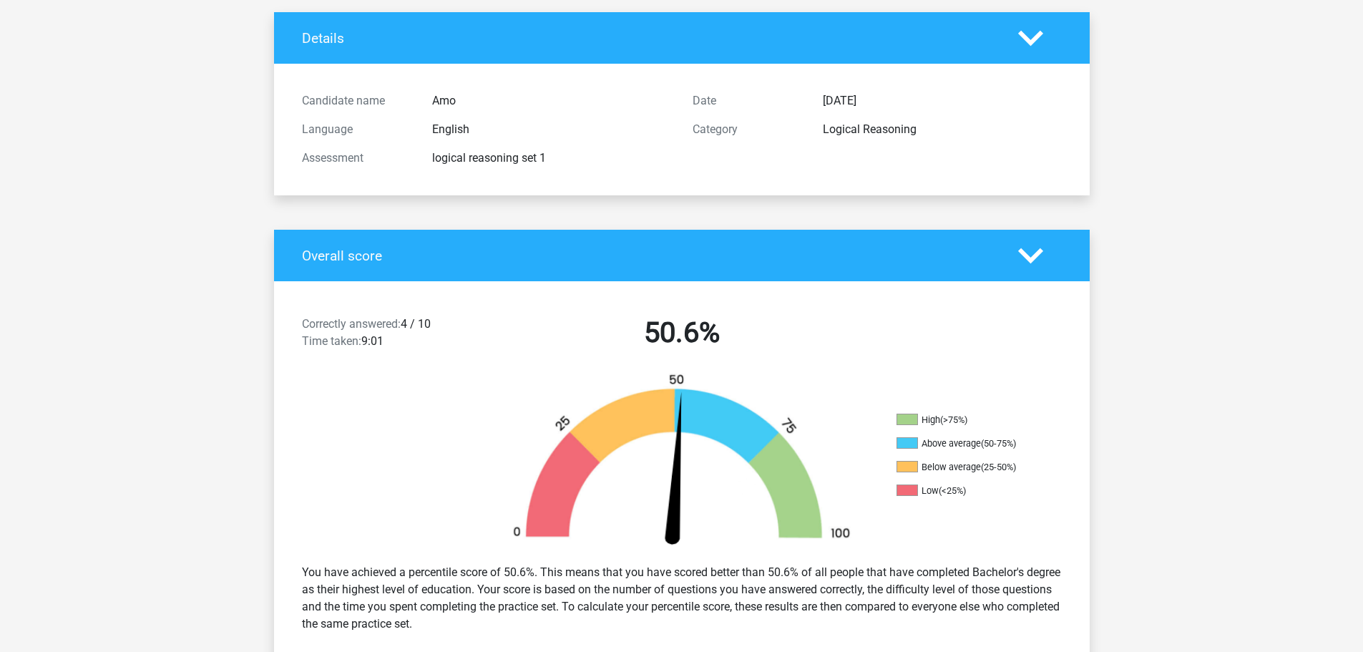
scroll to position [0, 0]
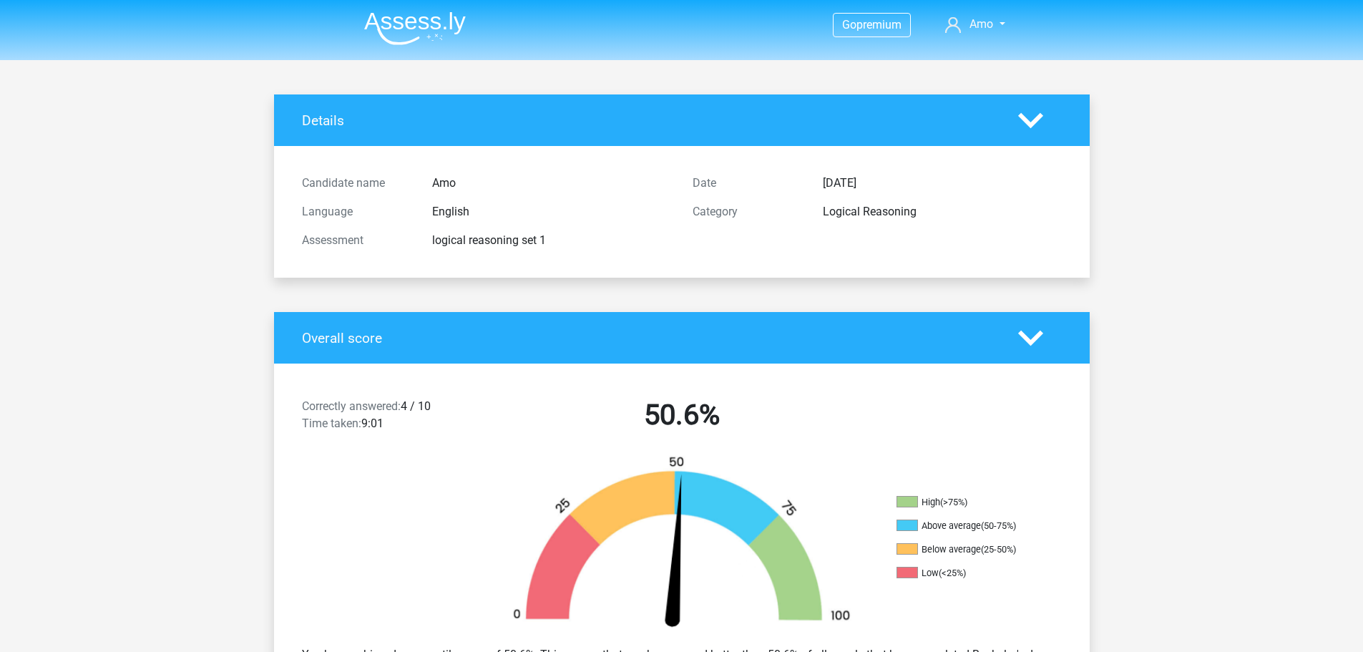
click at [1036, 122] on polygon at bounding box center [1030, 120] width 25 height 16
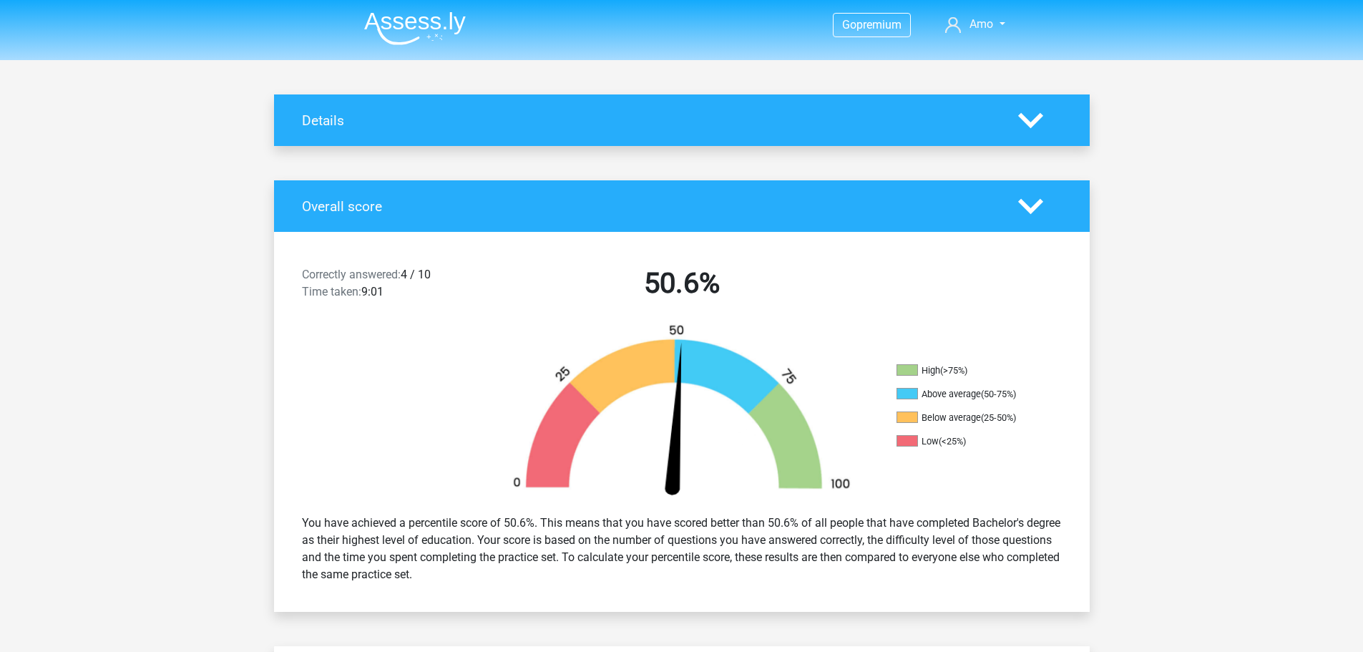
click at [1031, 210] on polygon at bounding box center [1030, 206] width 25 height 16
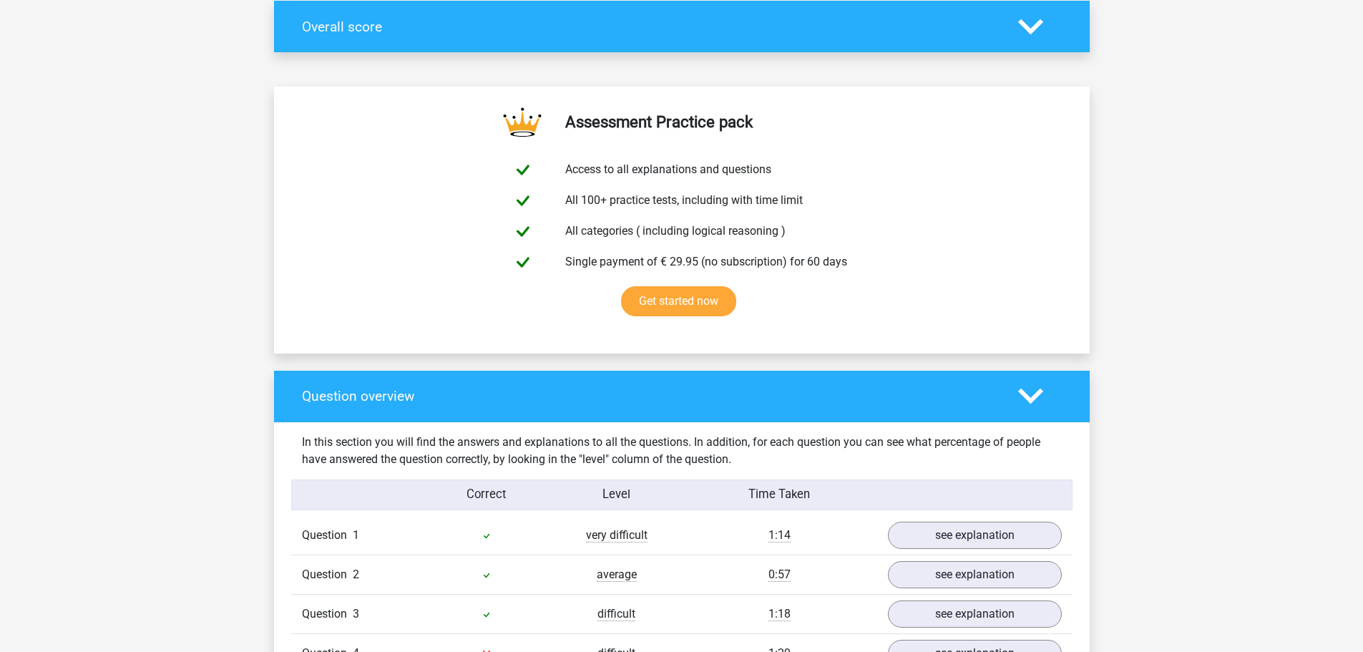
scroll to position [215, 0]
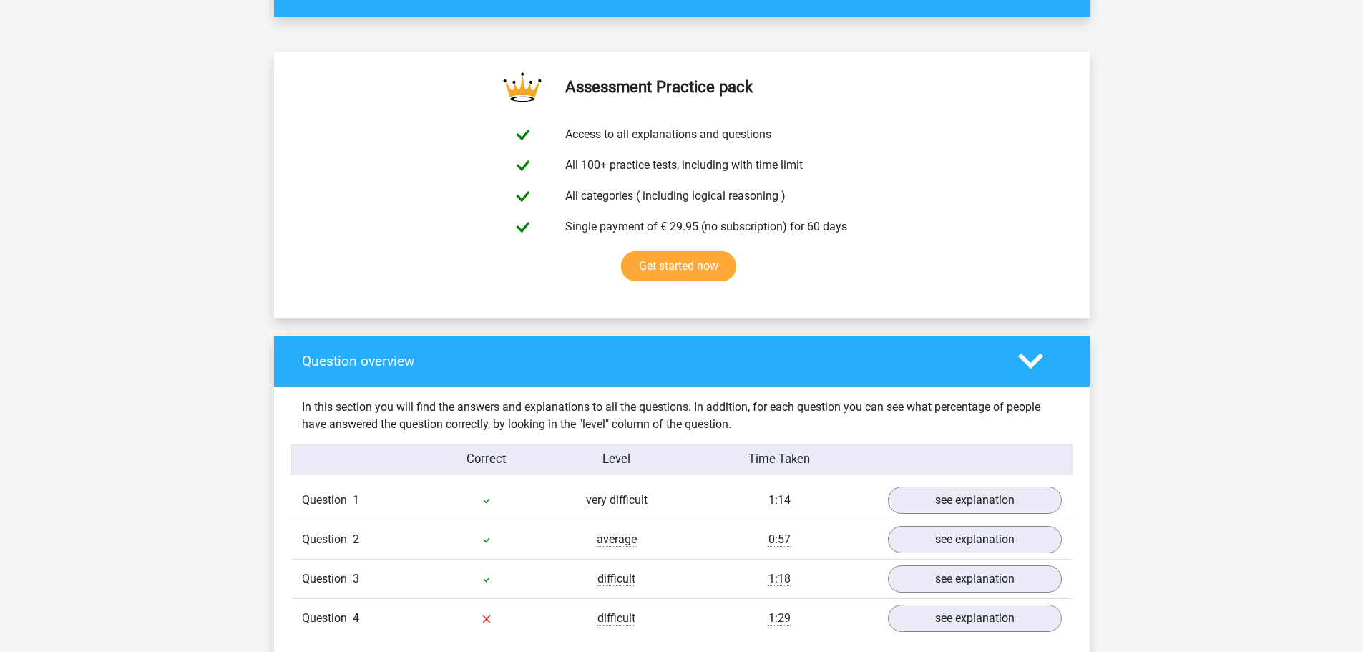
click at [1022, 360] on polygon at bounding box center [1030, 361] width 25 height 16
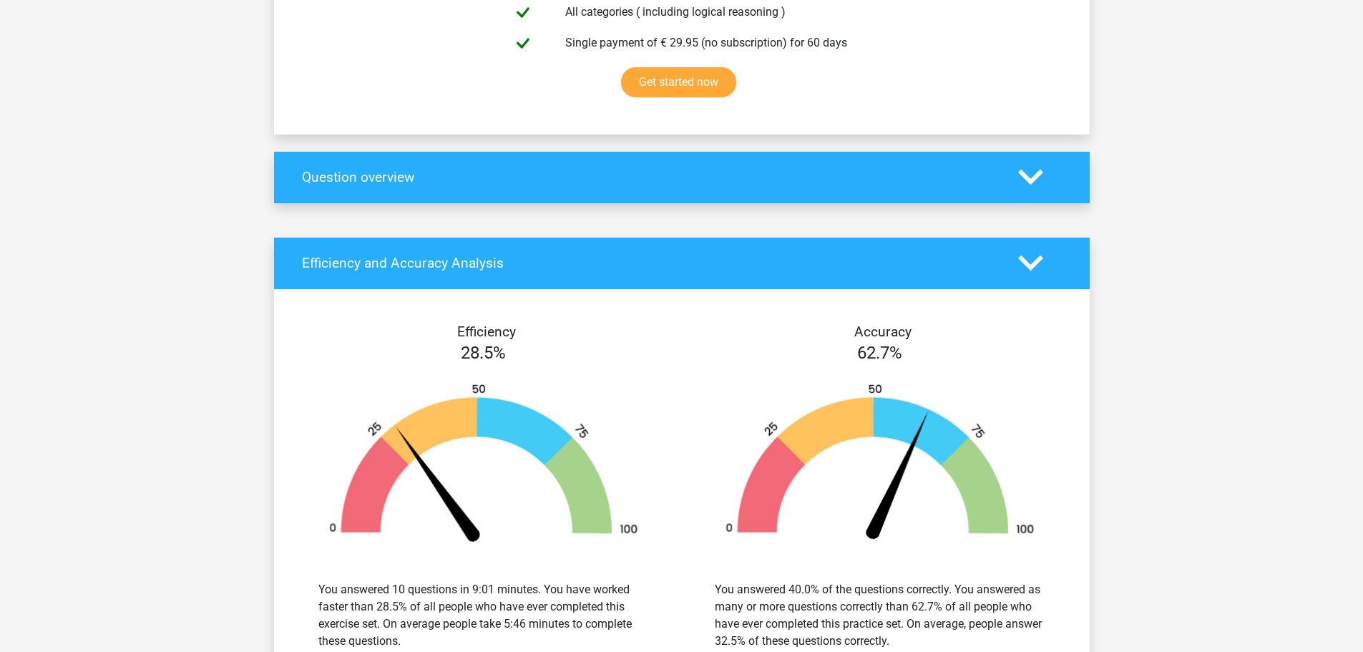
scroll to position [429, 0]
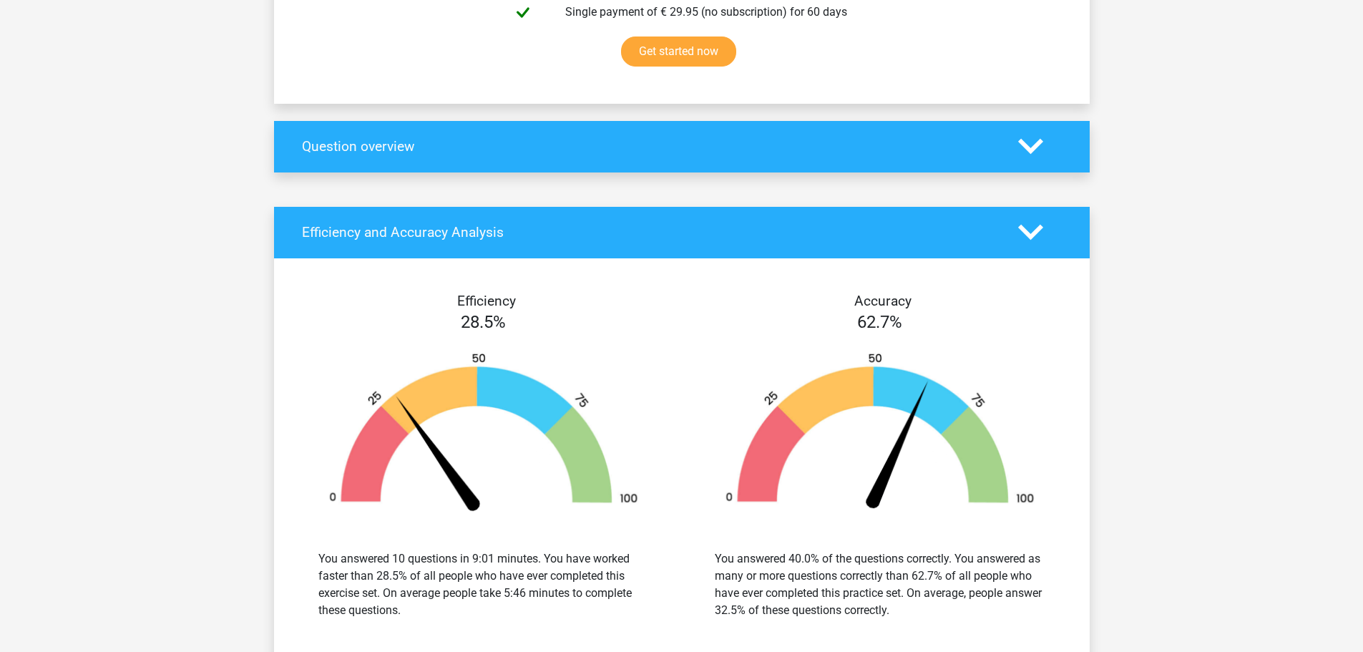
click at [1033, 230] on icon at bounding box center [1030, 232] width 25 height 25
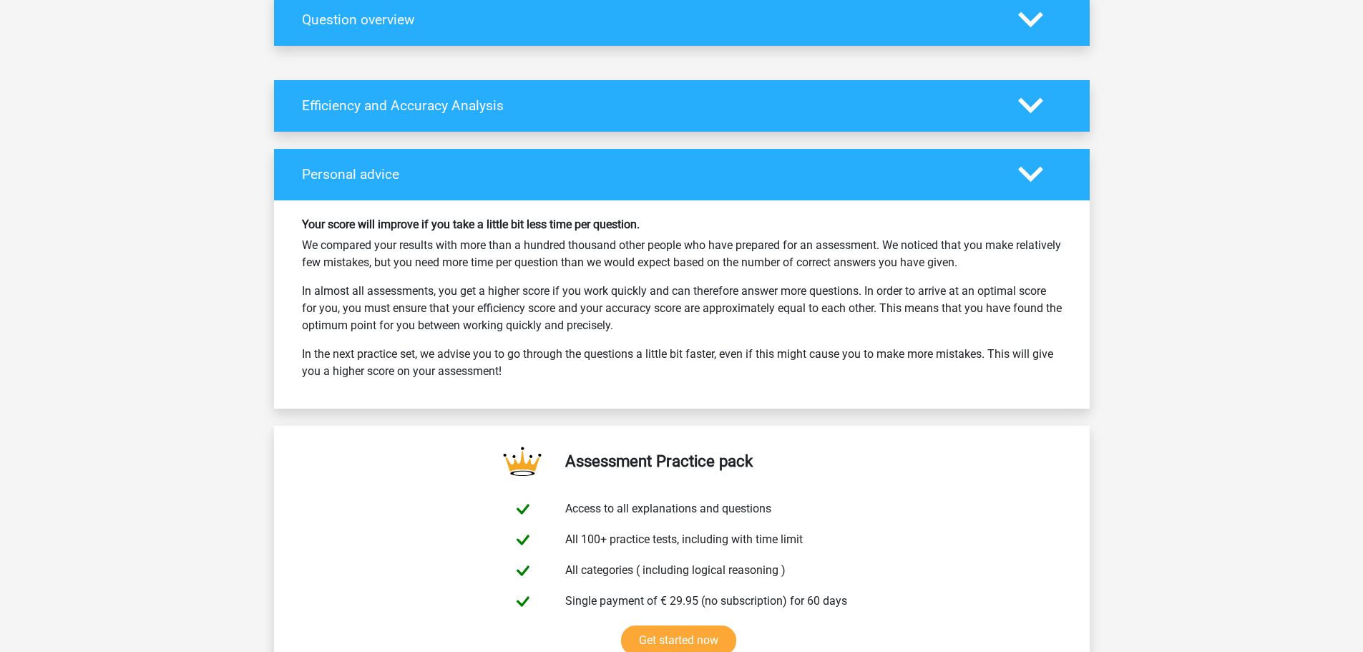
scroll to position [572, 0]
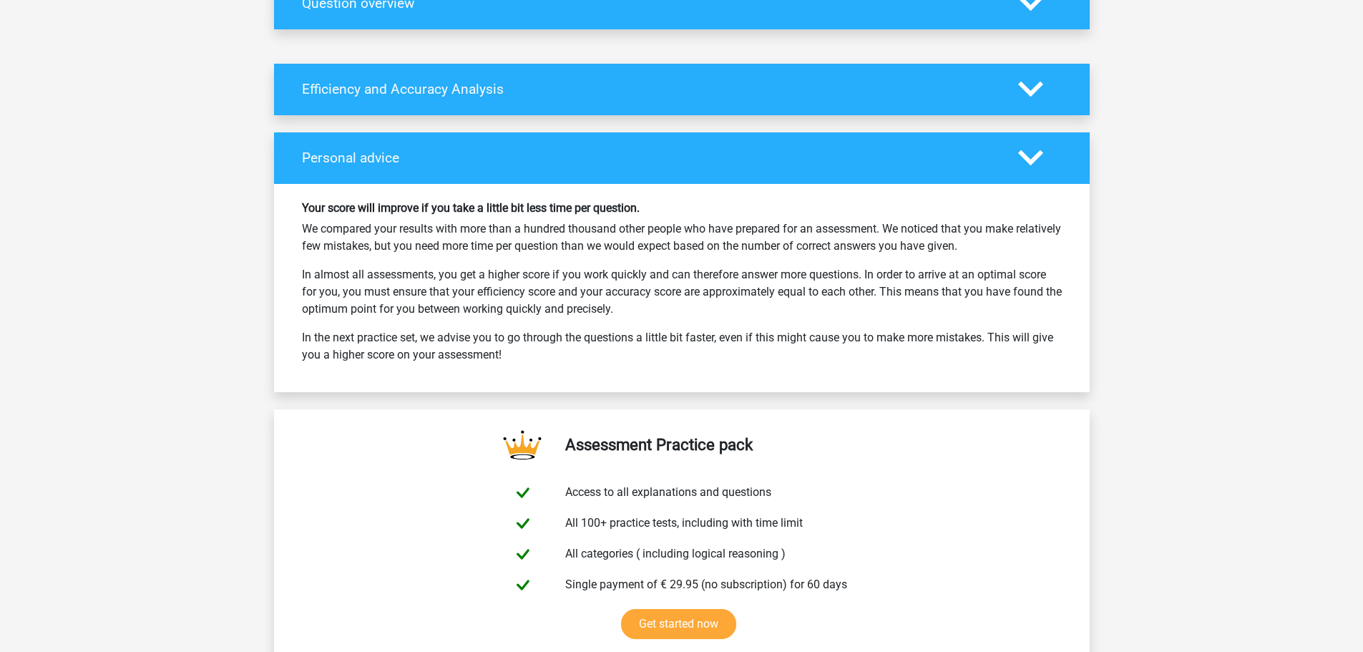
click at [1018, 161] on icon at bounding box center [1030, 157] width 25 height 25
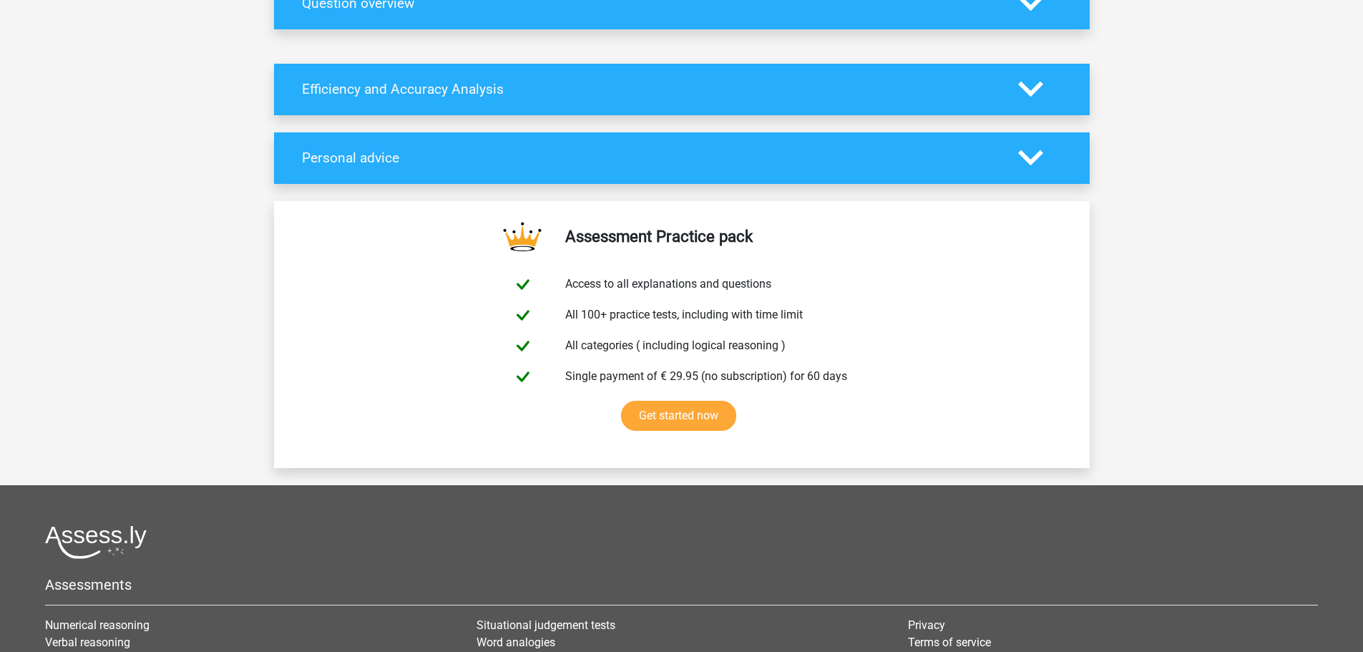
click at [1018, 161] on icon at bounding box center [1030, 157] width 25 height 25
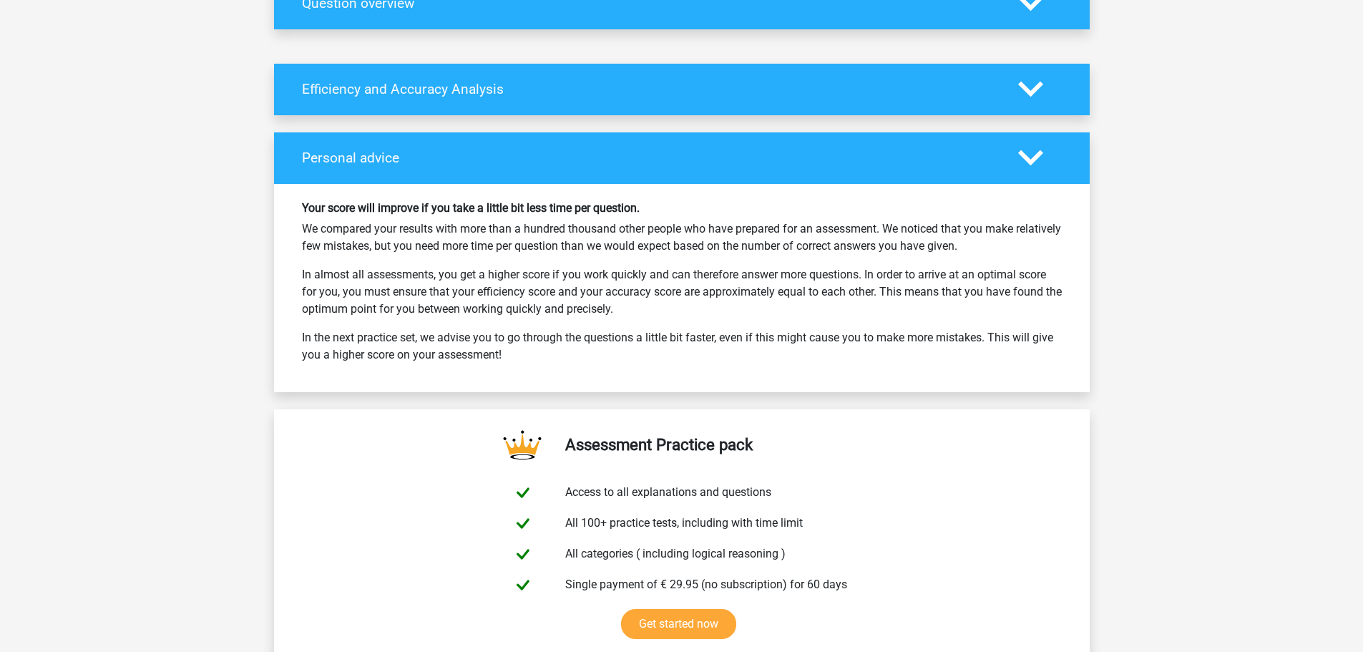
click at [1037, 159] on icon at bounding box center [1030, 157] width 25 height 25
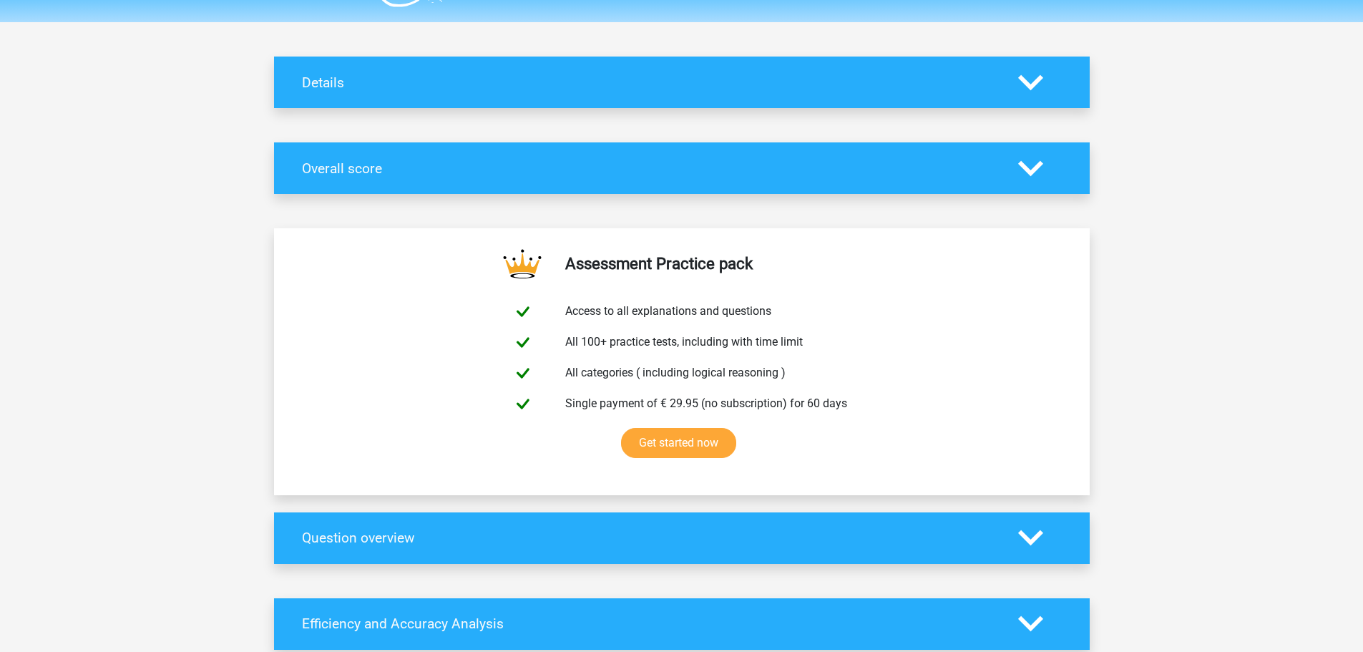
scroll to position [0, 0]
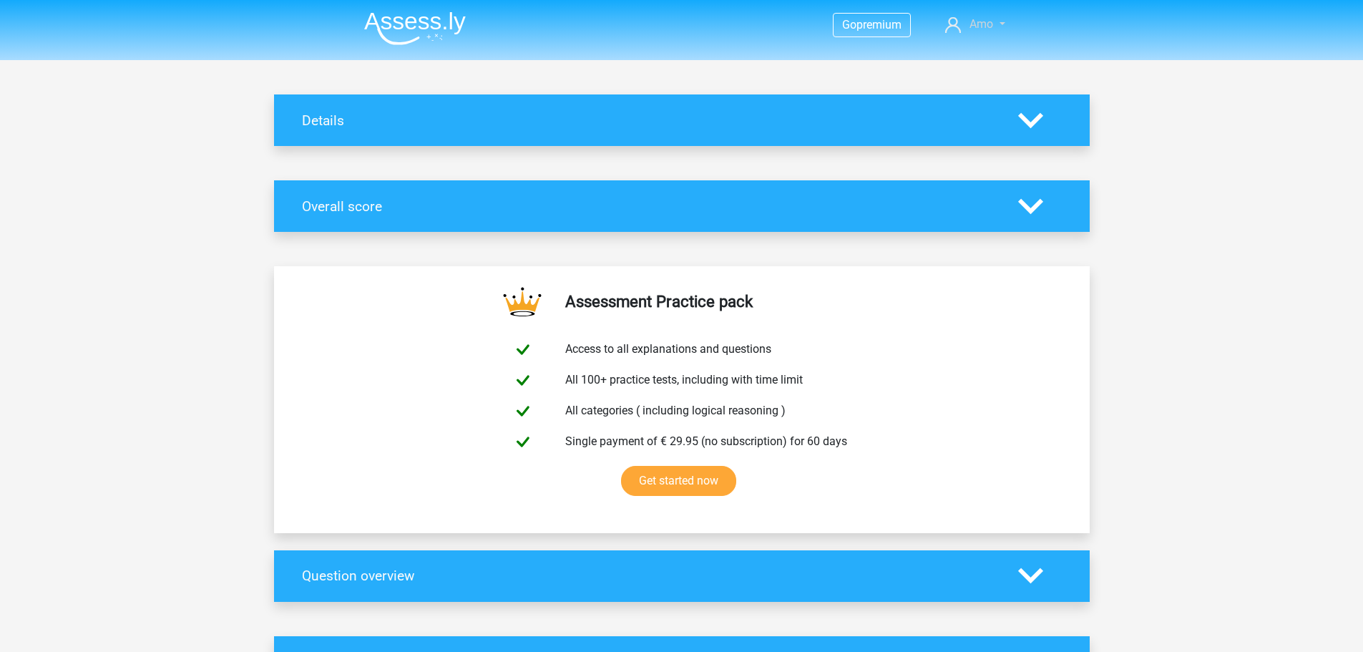
click at [993, 21] on link "Amo" at bounding box center [974, 24] width 71 height 17
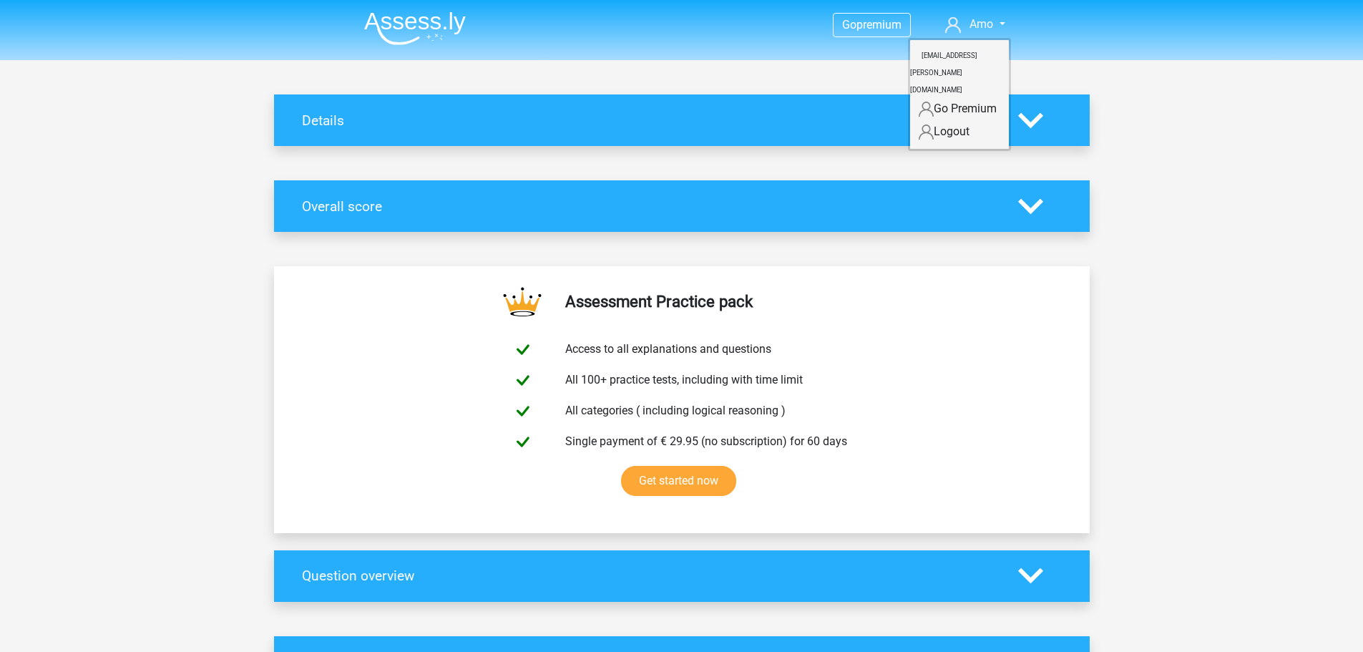
click at [961, 120] on link "Logout" at bounding box center [959, 131] width 99 height 23
